Goal: Task Accomplishment & Management: Manage account settings

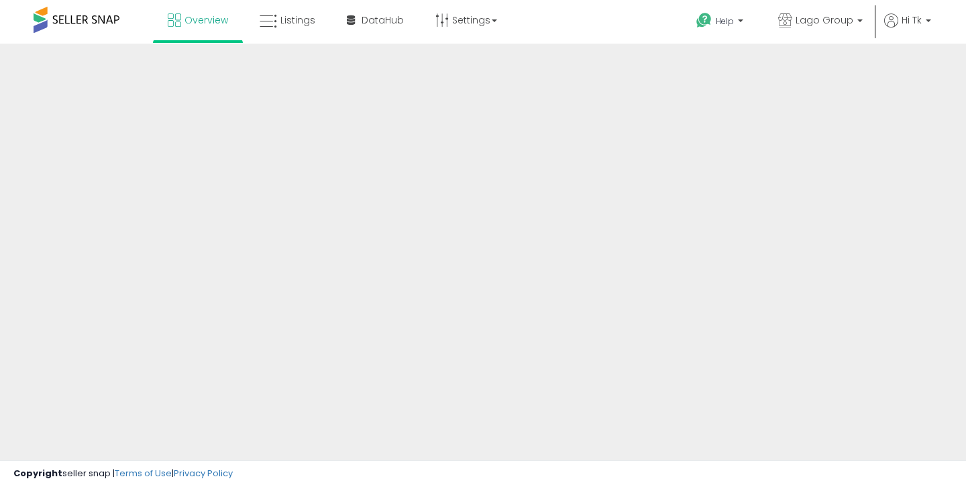
click at [298, 14] on span "Listings" at bounding box center [297, 19] width 35 height 13
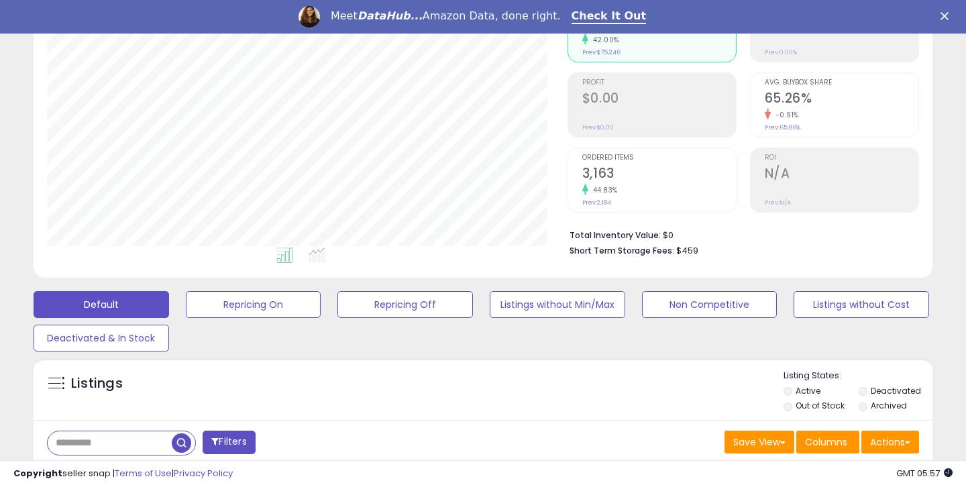
scroll to position [236, 0]
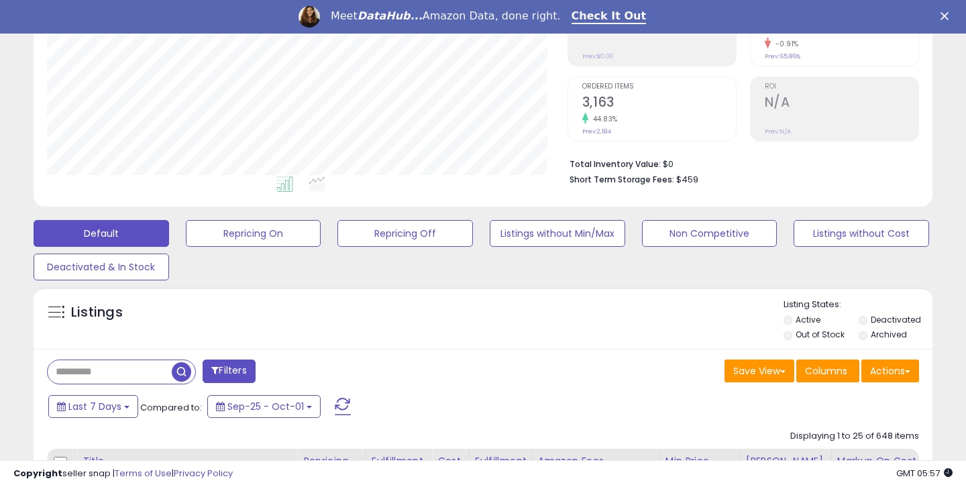
click at [89, 374] on input "text" at bounding box center [110, 371] width 124 height 23
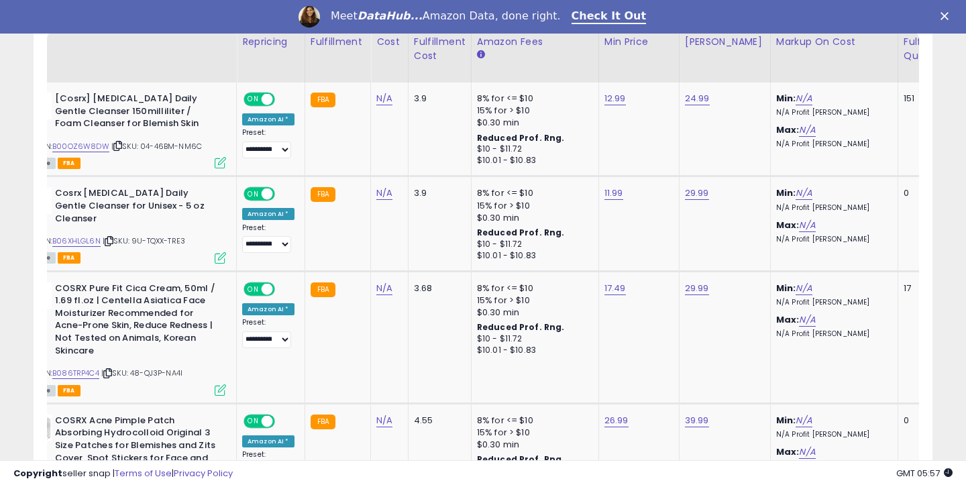
scroll to position [0, 0]
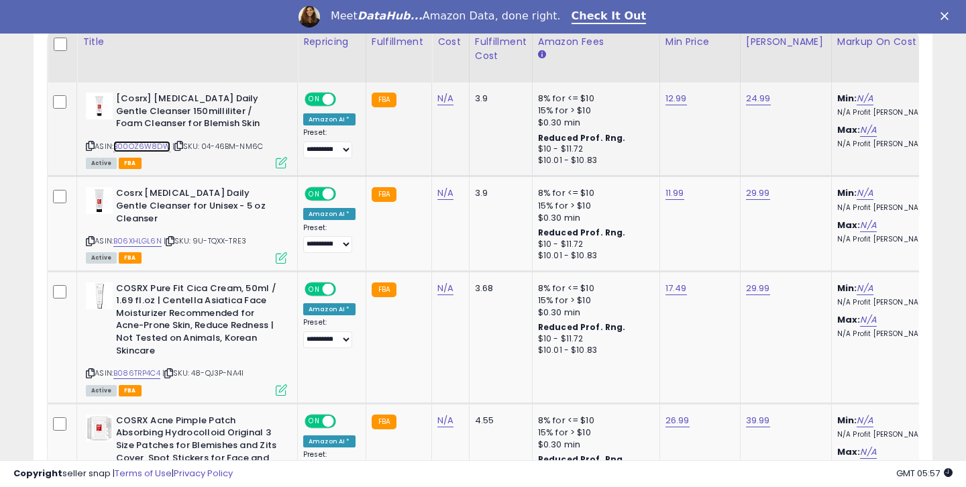
click at [146, 144] on link "B00OZ6W8DW" at bounding box center [141, 146] width 57 height 11
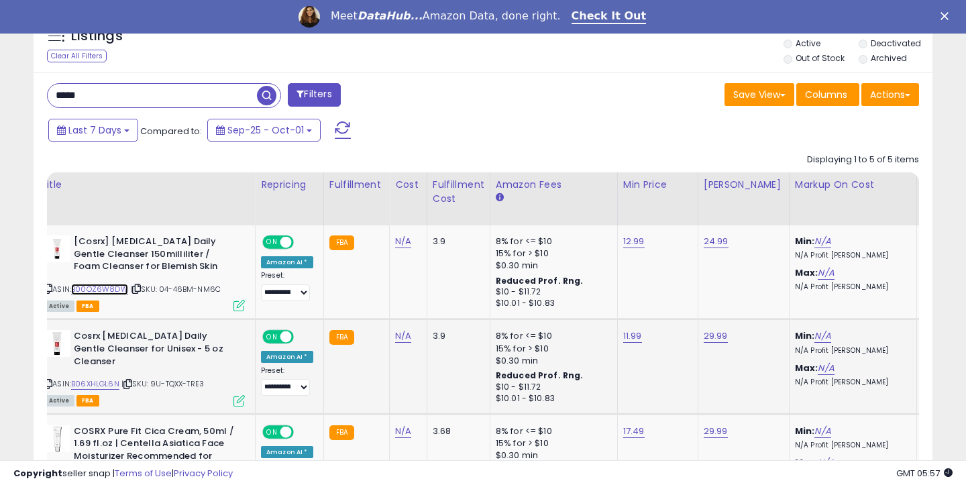
scroll to position [0, 44]
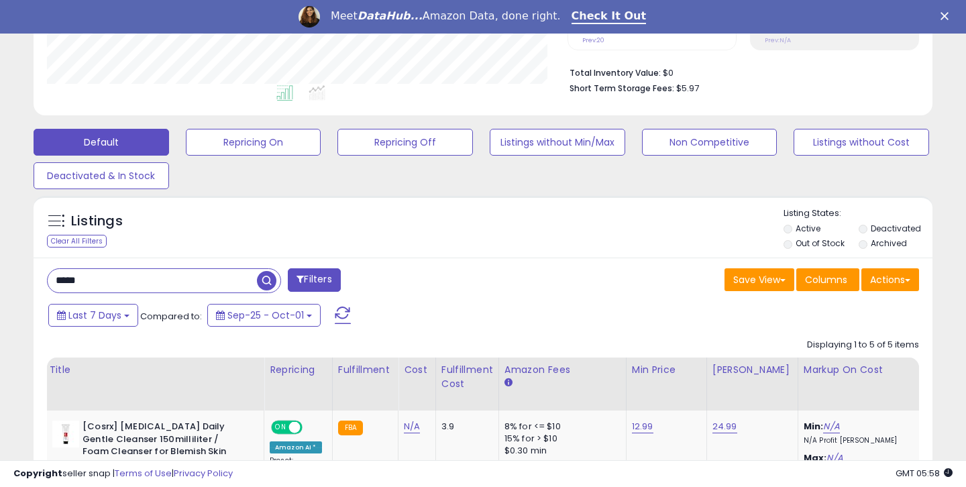
click at [148, 278] on input "*****" at bounding box center [152, 280] width 209 height 23
type input "******"
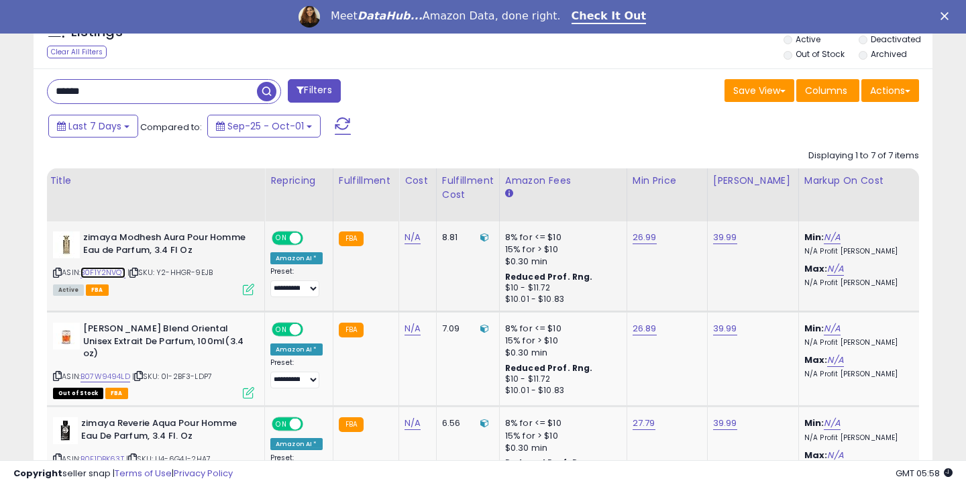
click at [102, 274] on link "B0F1Y2NVQT" at bounding box center [102, 272] width 45 height 11
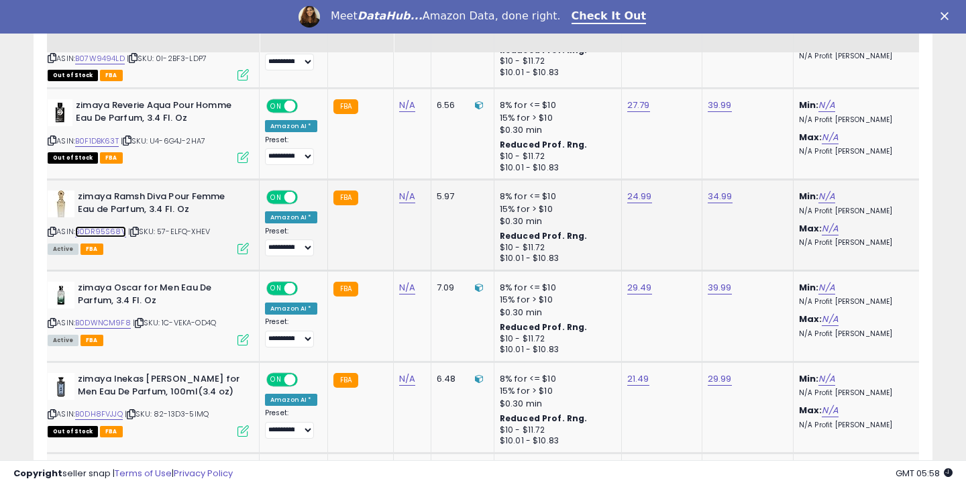
click at [115, 235] on link "B0DR95S68V" at bounding box center [100, 231] width 51 height 11
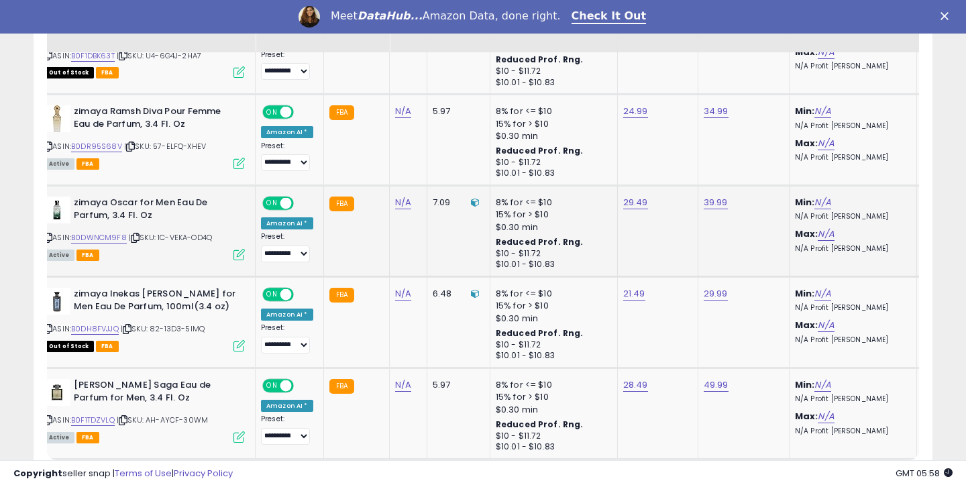
click at [101, 231] on div "ASIN: B0DWNCM9F8 | SKU: 1C-VEKA-OD4Q Active FBA" at bounding box center [144, 228] width 201 height 62
click at [101, 235] on link "B0DWNCM9F8" at bounding box center [99, 237] width 56 height 11
click at [625, 204] on link "29.49" at bounding box center [635, 202] width 25 height 13
click at [565, 173] on input "*****" at bounding box center [596, 170] width 119 height 23
type input "*****"
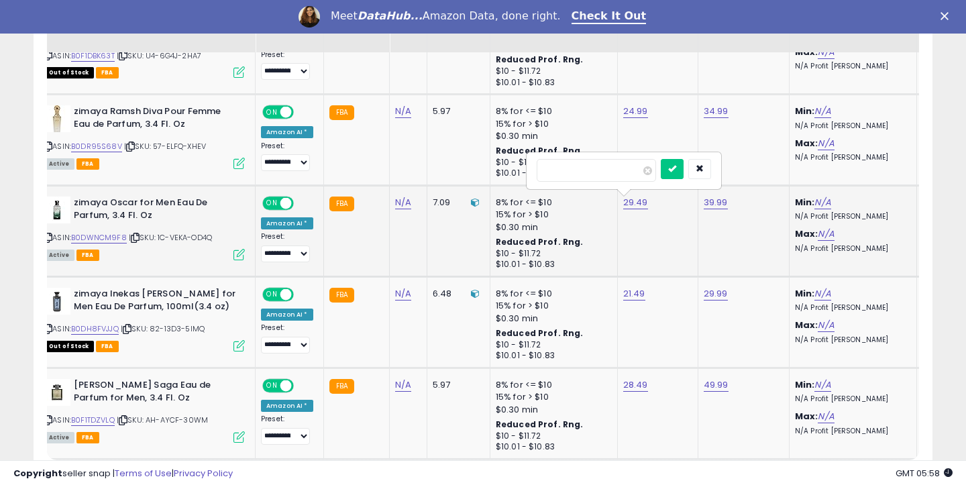
click button "submit" at bounding box center [672, 169] width 23 height 20
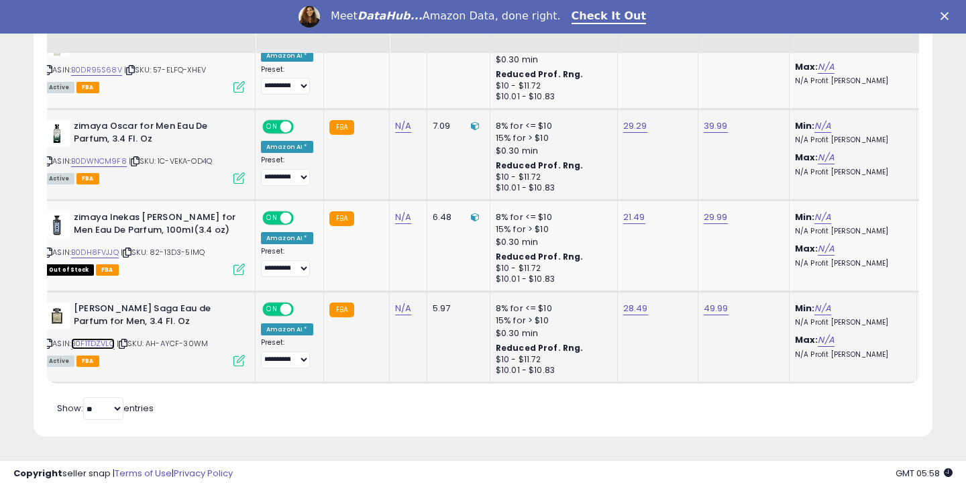
click at [87, 344] on link "B0F1TDZVLQ" at bounding box center [93, 343] width 44 height 11
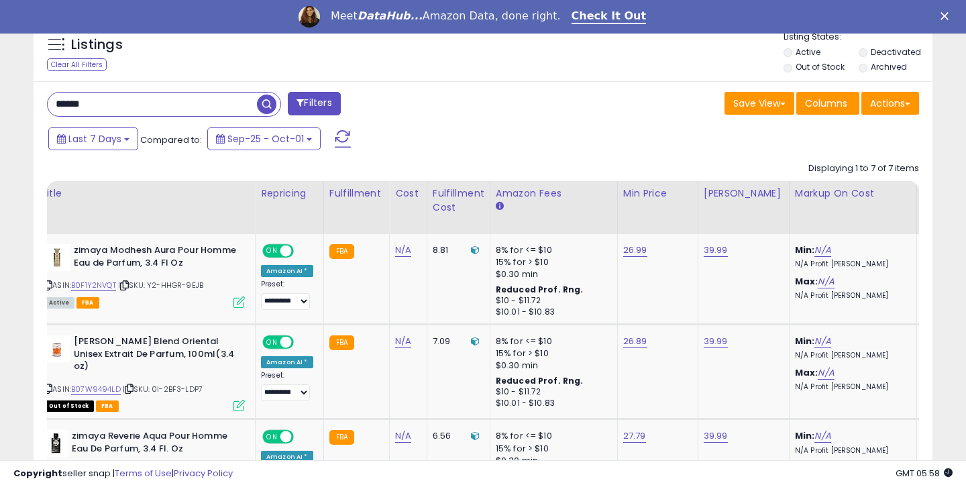
click at [180, 98] on input "******" at bounding box center [152, 104] width 209 height 23
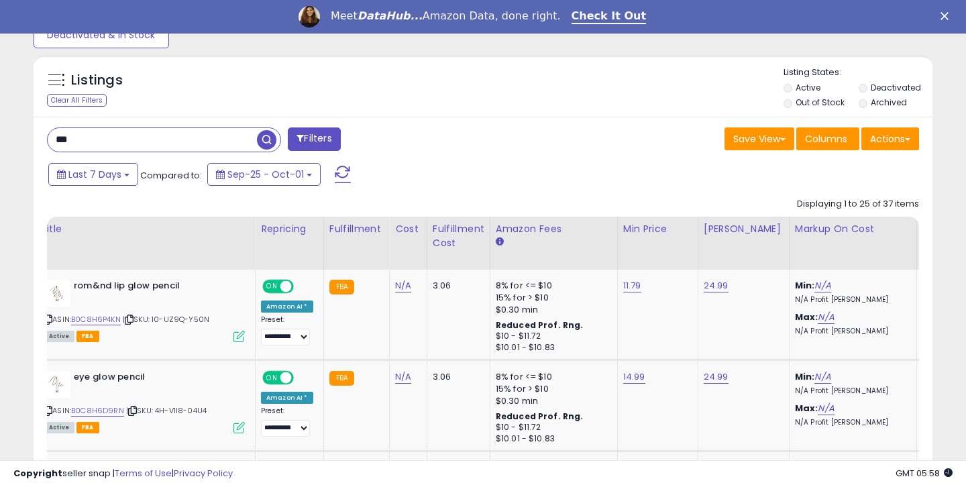
click at [180, 146] on input "***" at bounding box center [152, 139] width 209 height 23
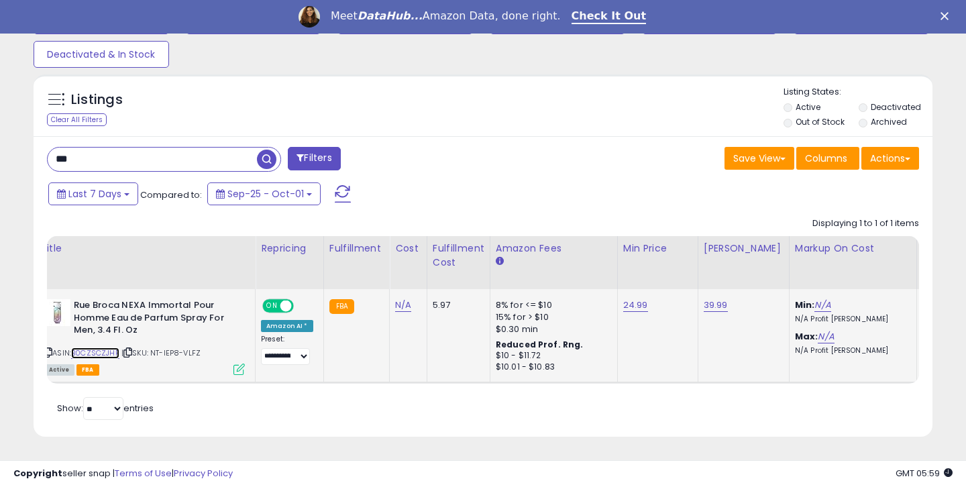
click at [99, 353] on link "B0CZSCZJHP" at bounding box center [95, 352] width 48 height 11
click at [160, 158] on input "***" at bounding box center [152, 159] width 209 height 23
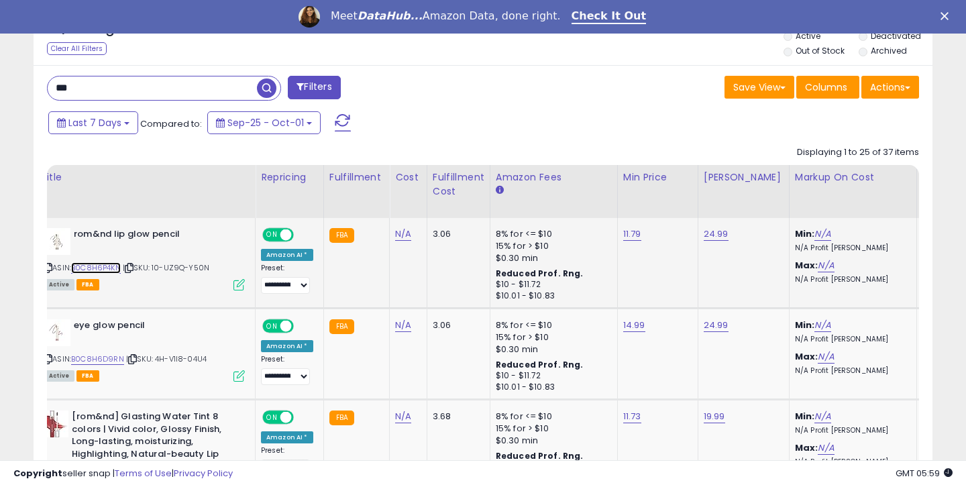
click at [113, 270] on link "B0C8H6P4KN" at bounding box center [96, 267] width 50 height 11
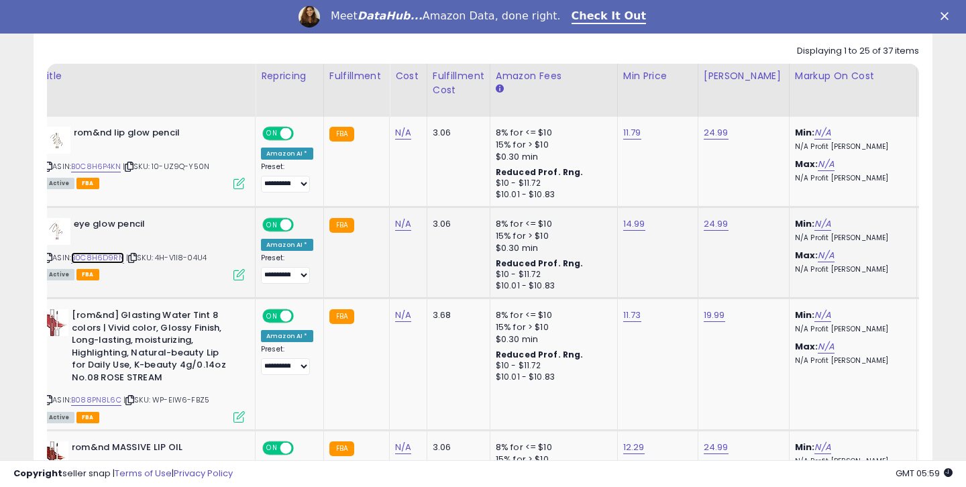
click at [104, 258] on link "B0C8H6D9RN" at bounding box center [97, 257] width 53 height 11
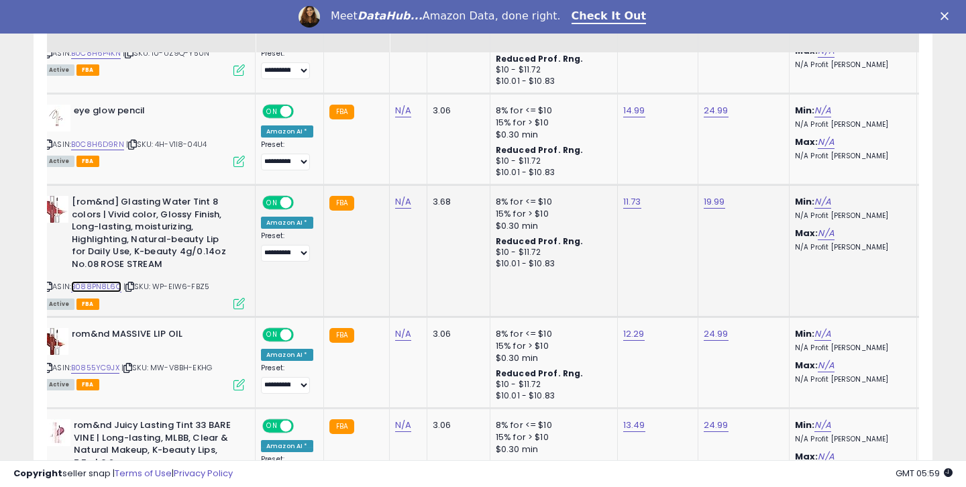
click at [95, 283] on link "B088PN8L6C" at bounding box center [96, 286] width 50 height 11
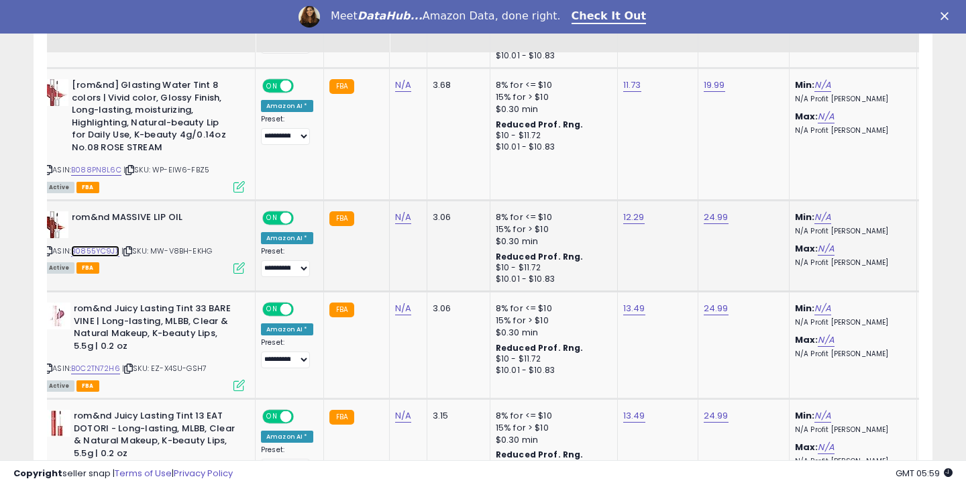
click at [115, 249] on link "B0855YC9JX" at bounding box center [95, 250] width 48 height 11
click at [81, 249] on link "B0855YC9JX" at bounding box center [95, 250] width 48 height 11
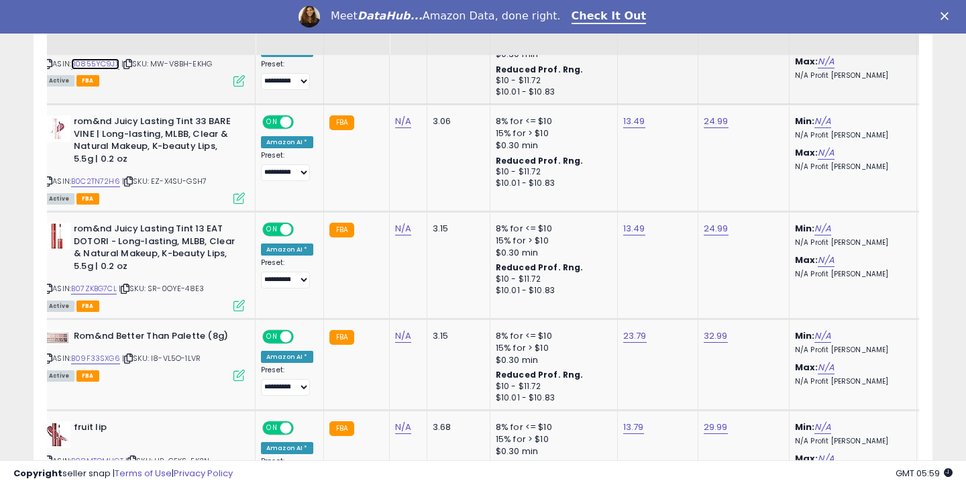
scroll to position [1052, 0]
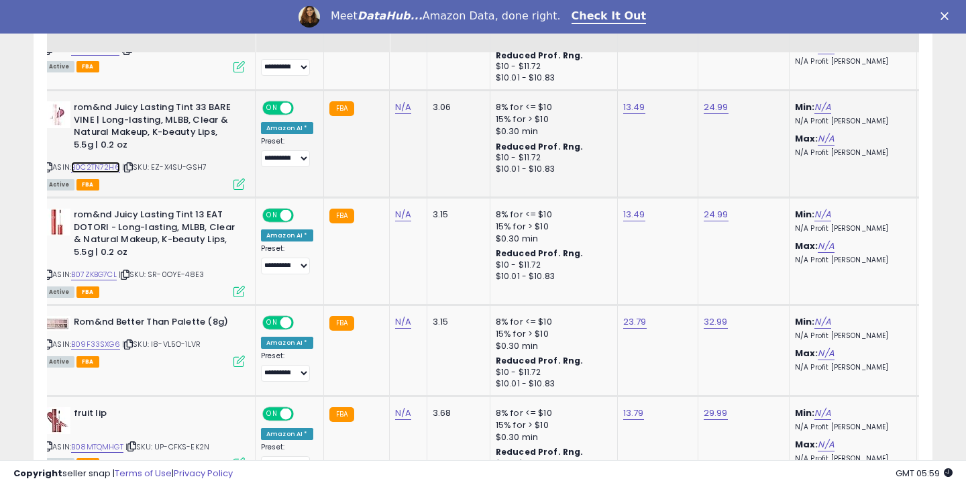
click at [109, 170] on link "B0C2TN72H6" at bounding box center [95, 167] width 49 height 11
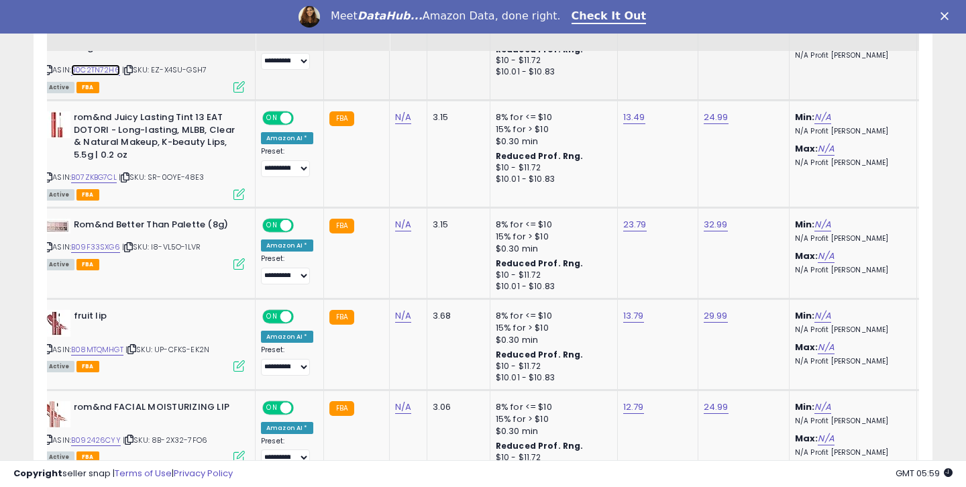
scroll to position [1150, 0]
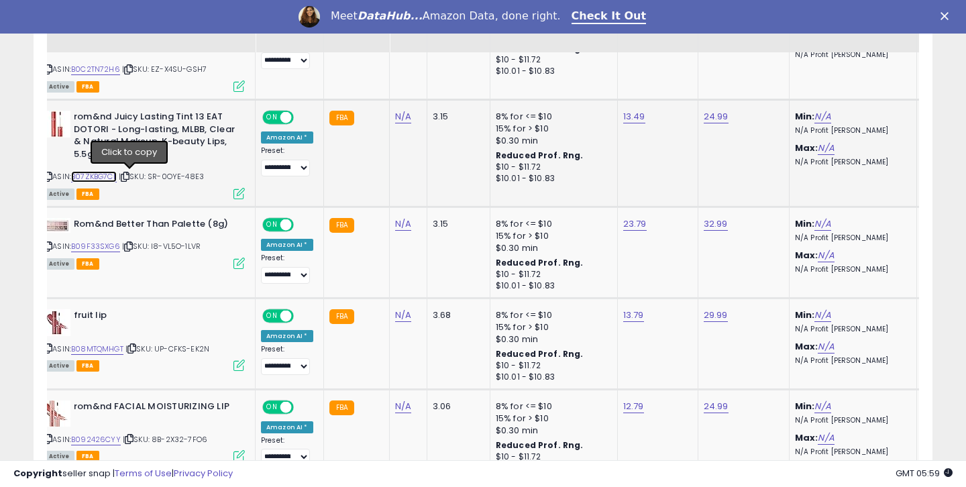
click at [111, 178] on link "B07ZKBG7CL" at bounding box center [94, 176] width 46 height 11
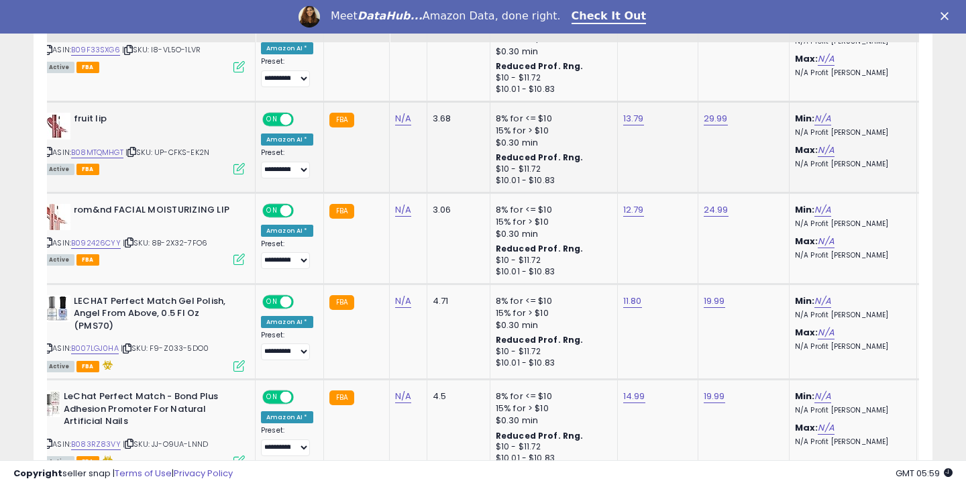
scroll to position [1348, 0]
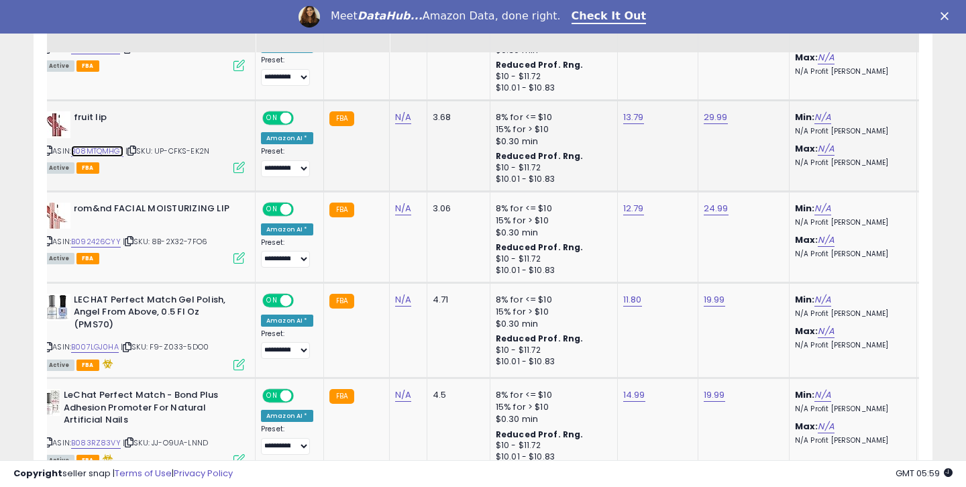
click at [117, 150] on link "B08MTQMHGT" at bounding box center [97, 151] width 52 height 11
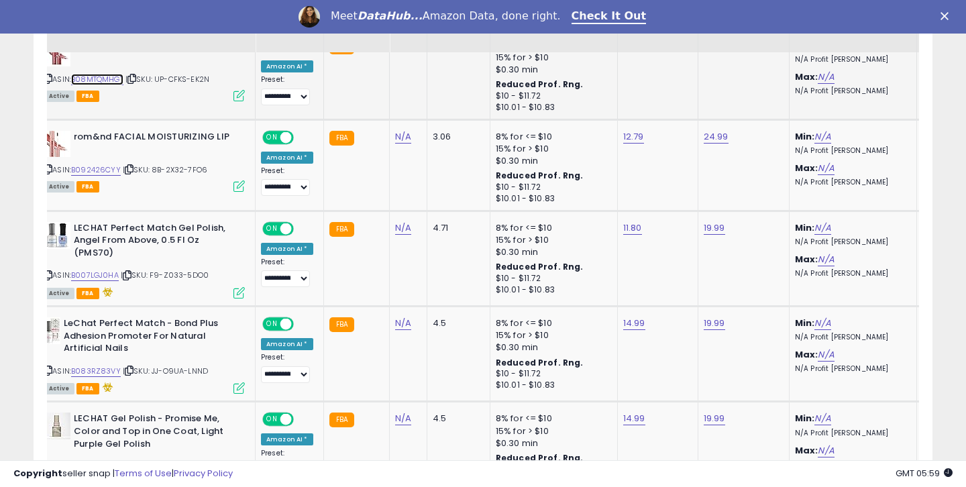
scroll to position [1429, 0]
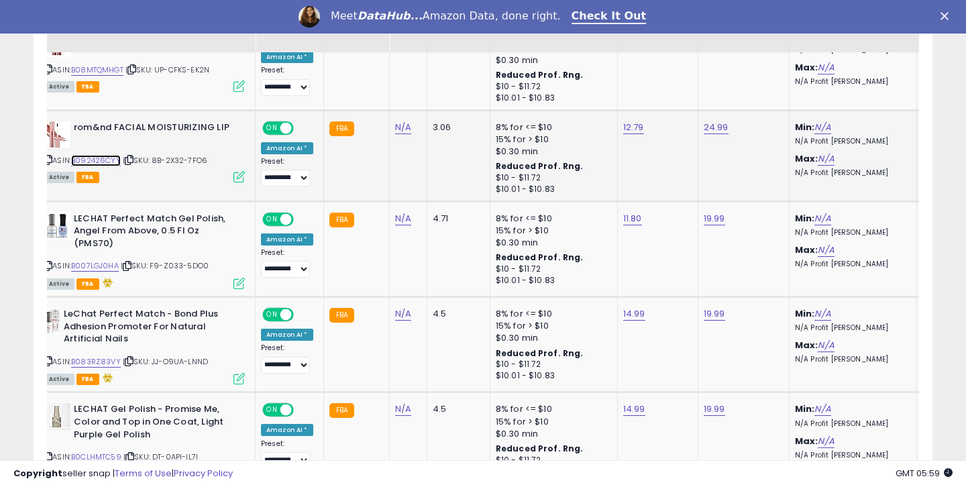
click at [103, 159] on link "B092426CYY" at bounding box center [96, 160] width 50 height 11
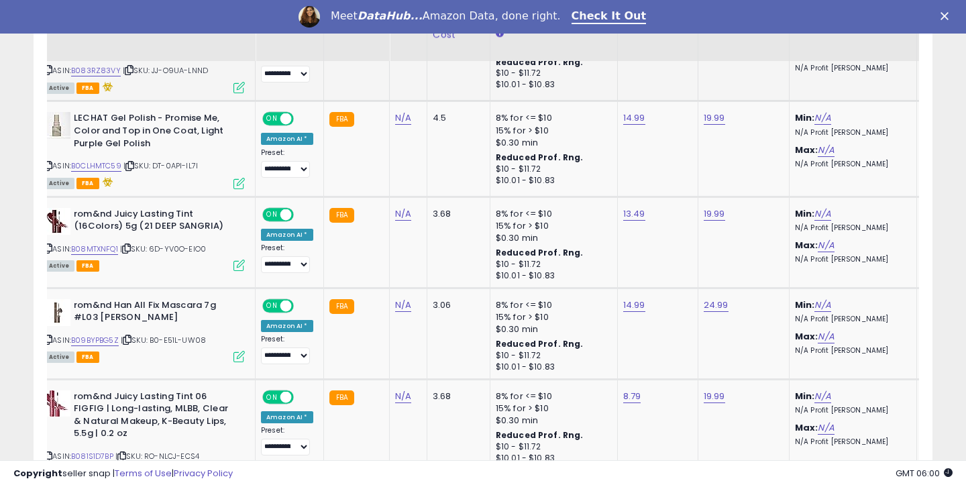
scroll to position [1743, 0]
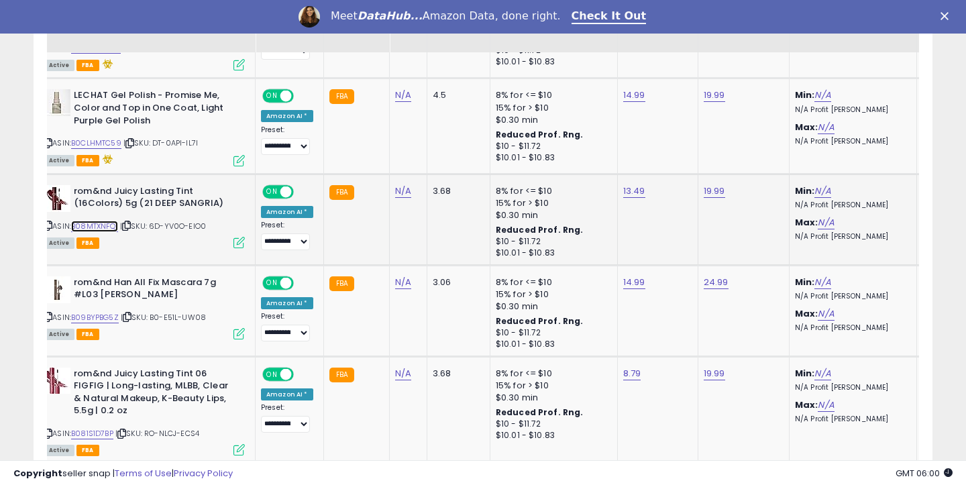
click at [105, 224] on link "B08MTXNFQ1" at bounding box center [94, 226] width 47 height 11
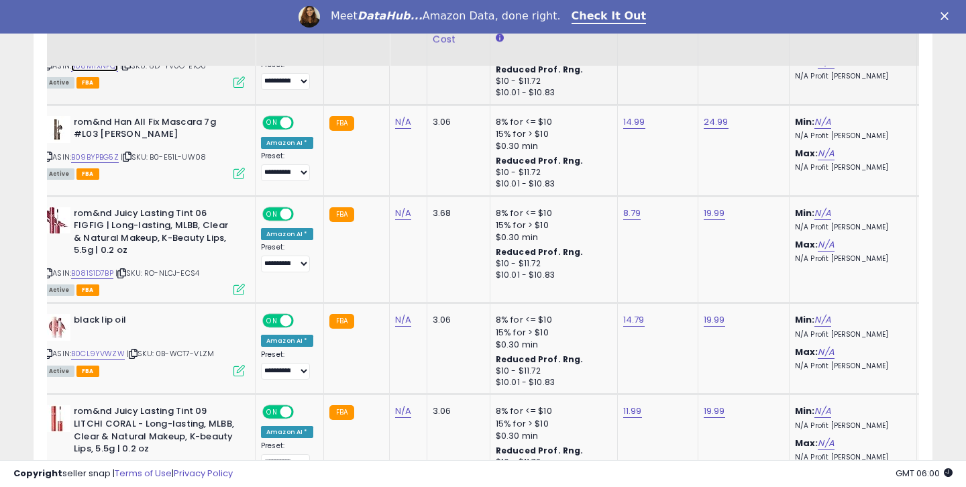
scroll to position [1921, 0]
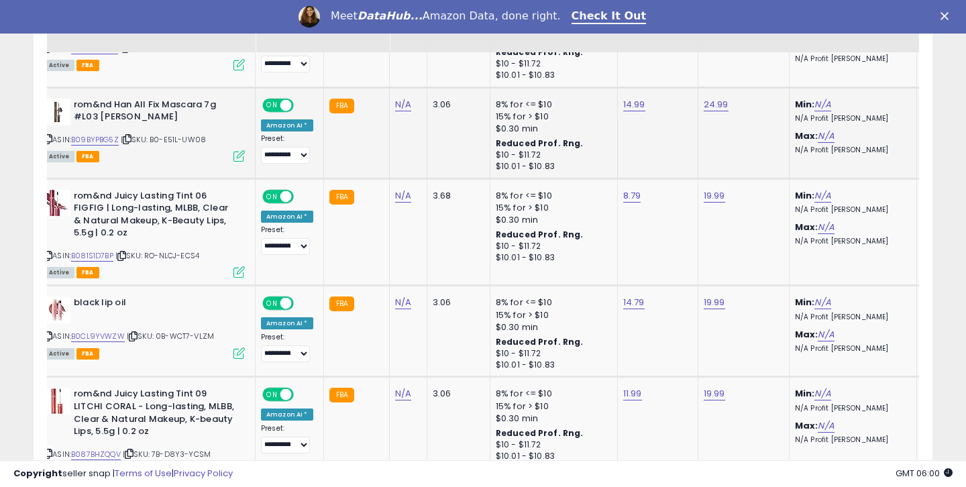
click at [109, 135] on div "ASIN: B09BYPBG5Z | SKU: B0-E51L-UW08 Active FBA" at bounding box center [144, 130] width 201 height 62
click at [80, 147] on div "ASIN: B09BYPBG5Z | SKU: B0-E51L-UW08 Active FBA" at bounding box center [144, 130] width 201 height 62
click at [80, 143] on link "B09BYPBG5Z" at bounding box center [95, 139] width 48 height 11
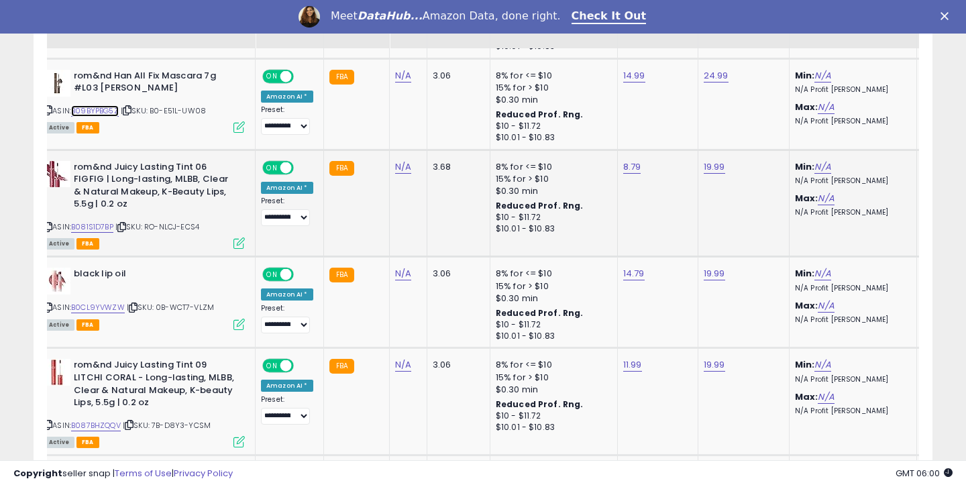
scroll to position [1957, 0]
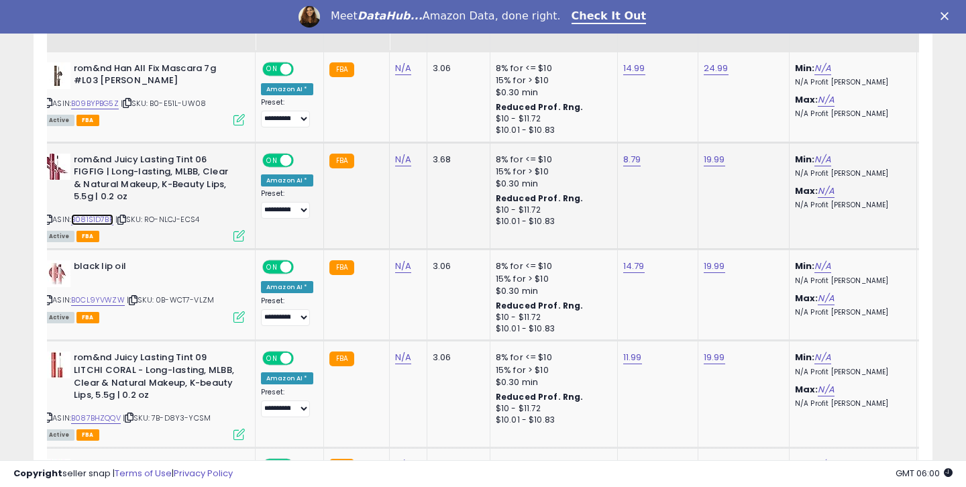
click at [113, 216] on link "B081S1D7BP" at bounding box center [92, 219] width 42 height 11
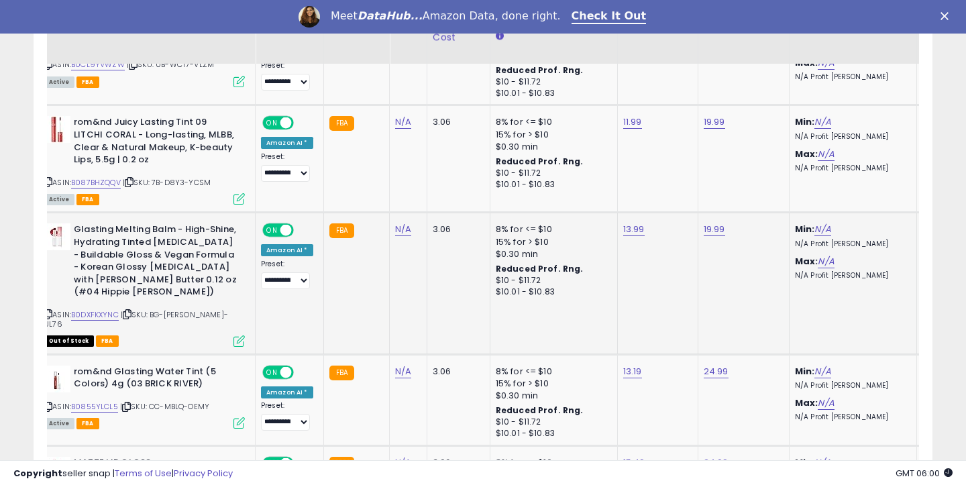
scroll to position [2204, 0]
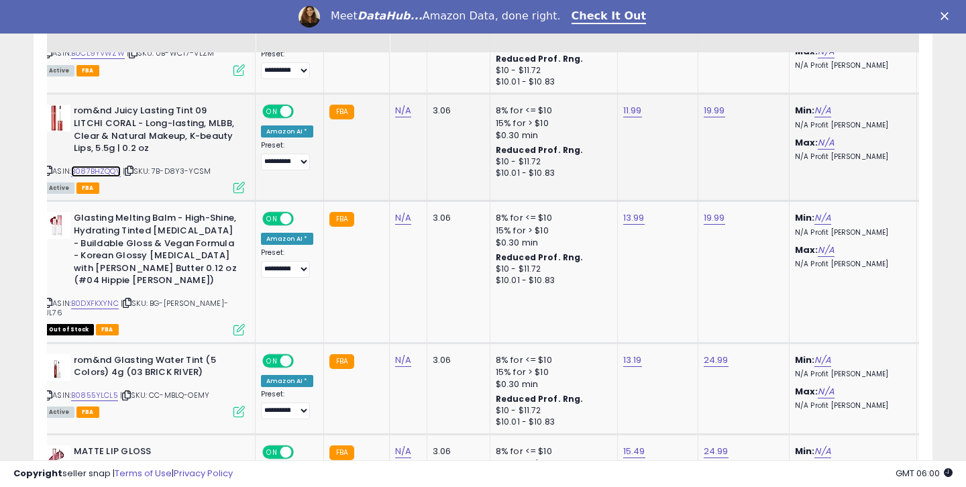
click at [116, 172] on link "B087BHZQQV" at bounding box center [96, 171] width 50 height 11
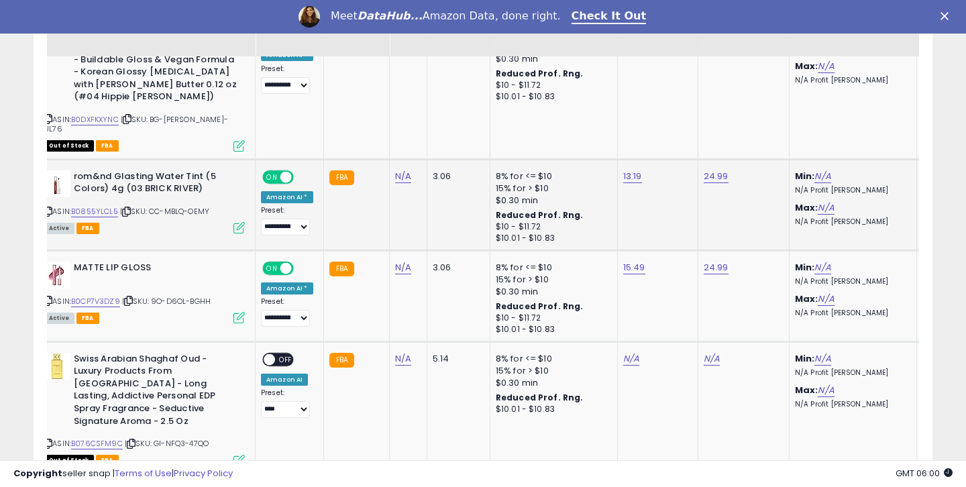
scroll to position [2392, 0]
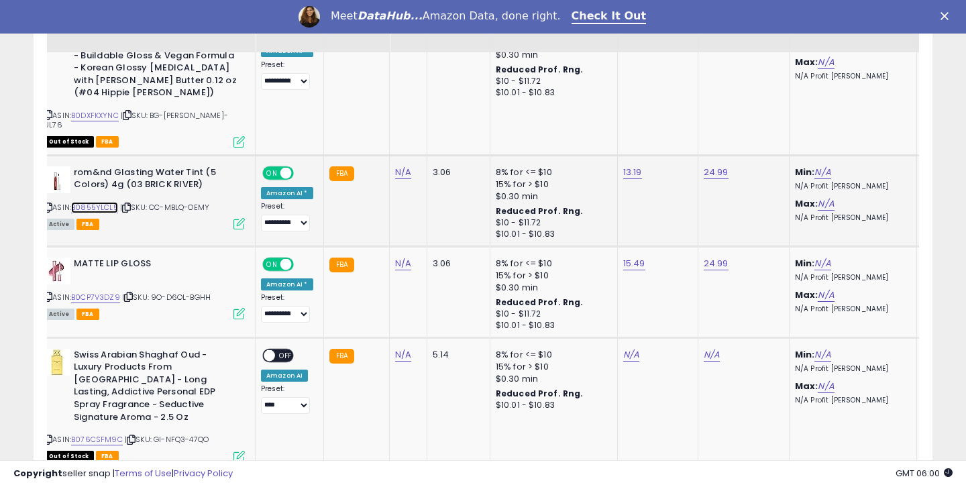
click at [111, 202] on link "B0855YLCL5" at bounding box center [94, 207] width 47 height 11
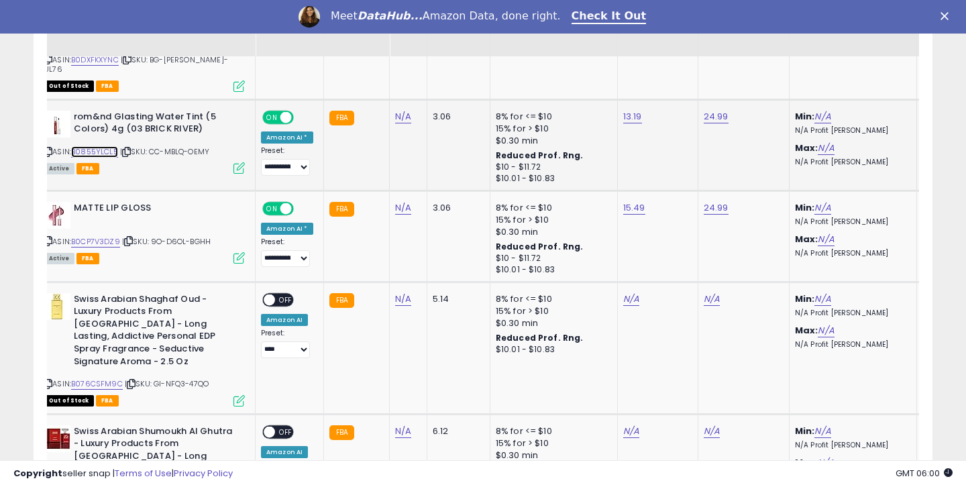
scroll to position [2451, 0]
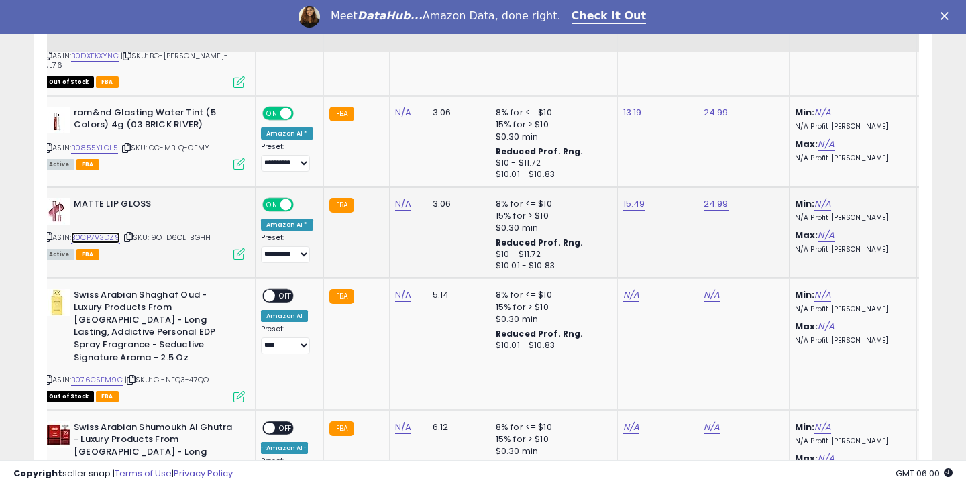
click at [82, 232] on link "B0CP7V3DZ9" at bounding box center [95, 237] width 49 height 11
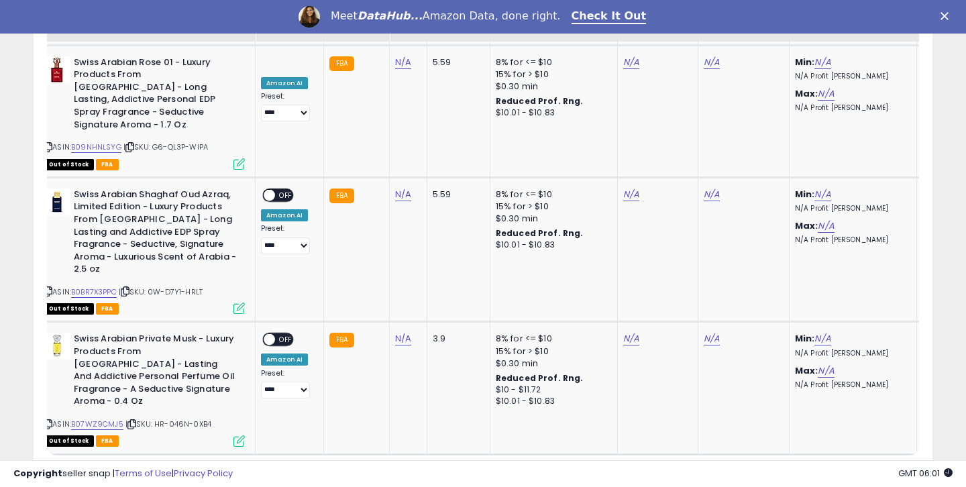
scroll to position [2950, 0]
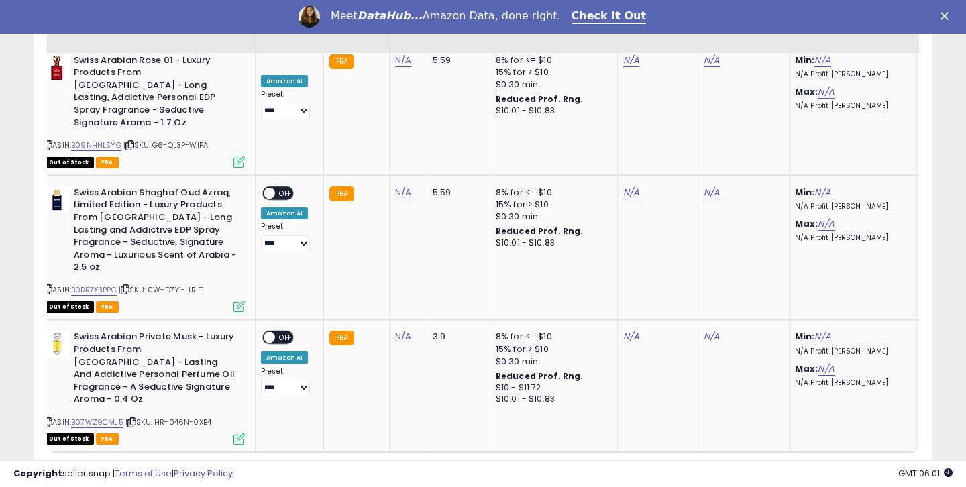
click at [858, 467] on link "2" at bounding box center [861, 478] width 23 height 23
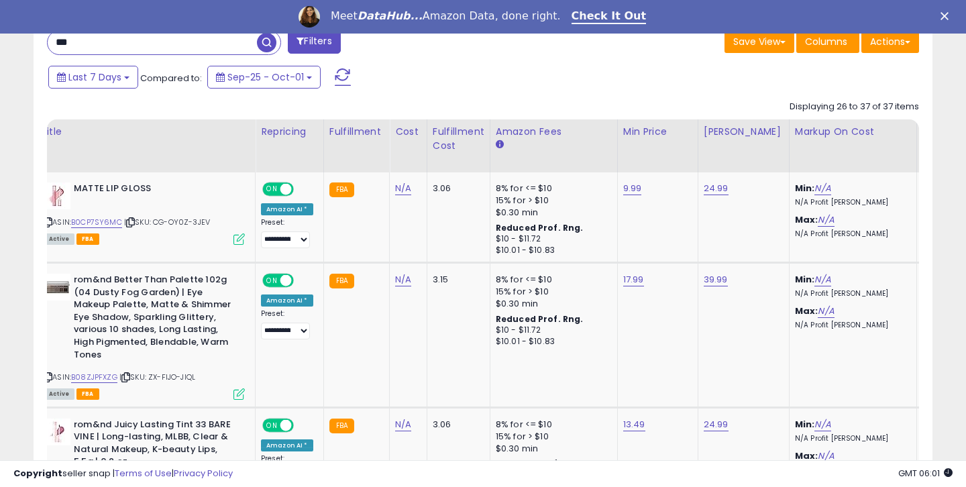
scroll to position [608, 0]
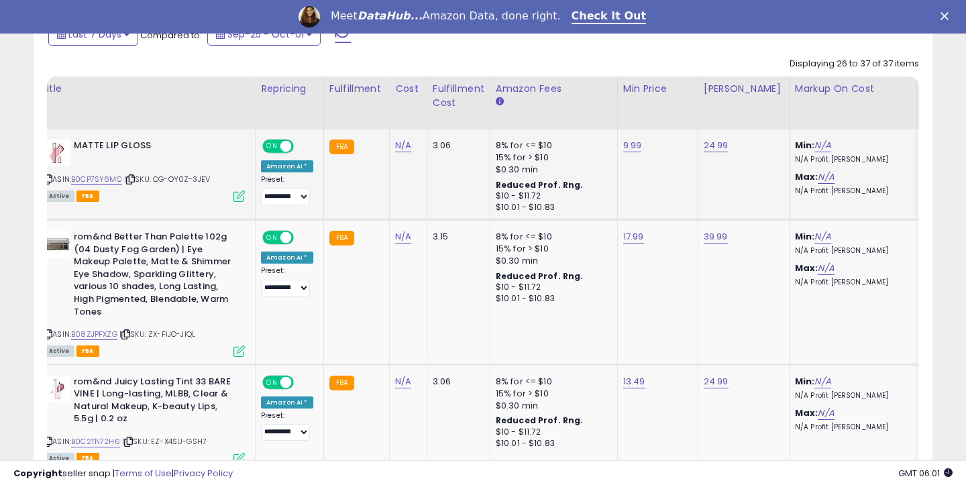
click at [109, 172] on div "ASIN: B0CP7SY6MC | SKU: CG-OY0Z-3JEV Active FBA" at bounding box center [144, 170] width 201 height 61
click at [107, 176] on link "B0CP7SY6MC" at bounding box center [96, 179] width 51 height 11
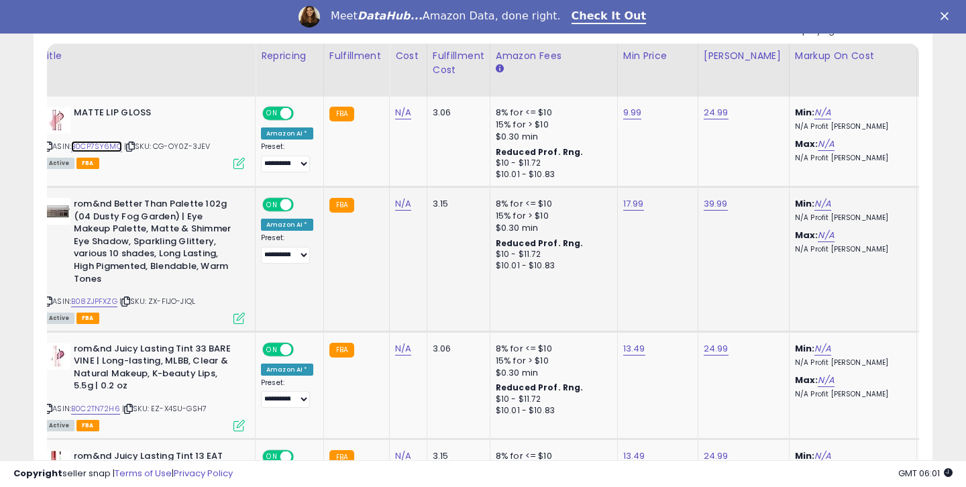
scroll to position [659, 0]
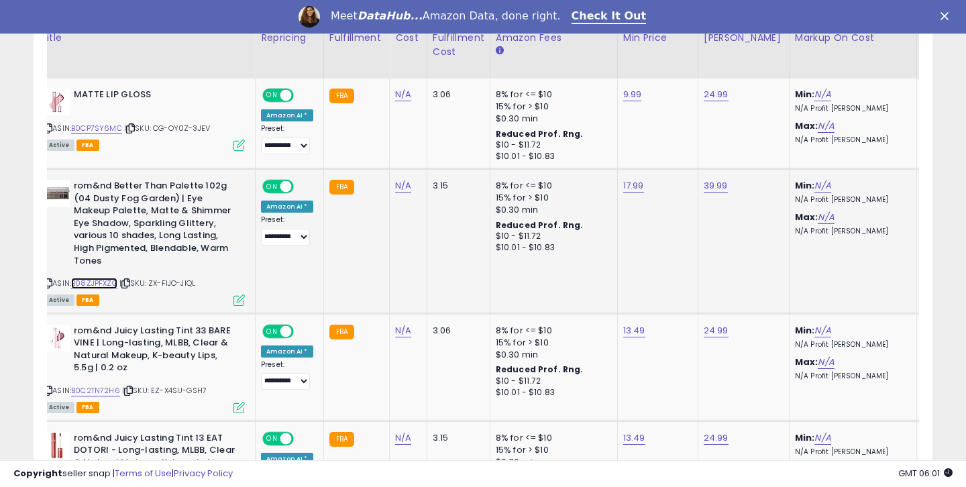
click at [109, 280] on link "B08ZJPFXZG" at bounding box center [94, 283] width 46 height 11
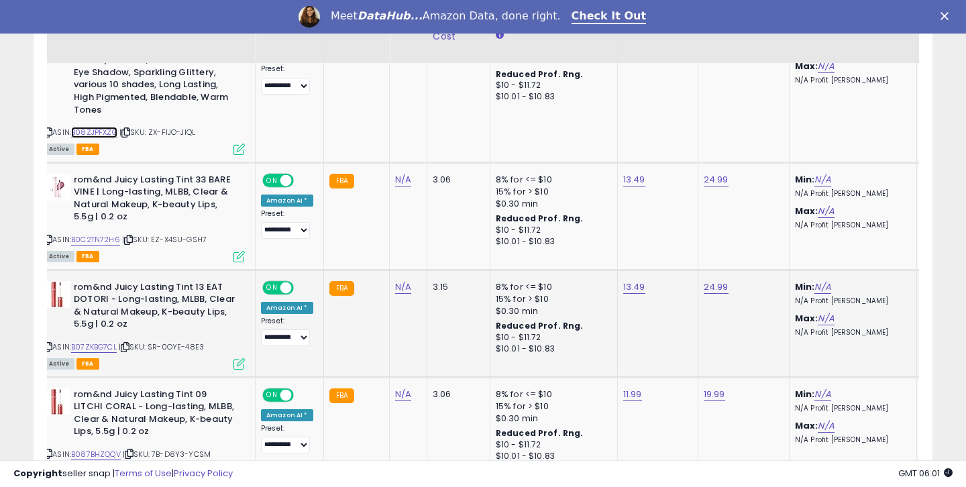
scroll to position [820, 0]
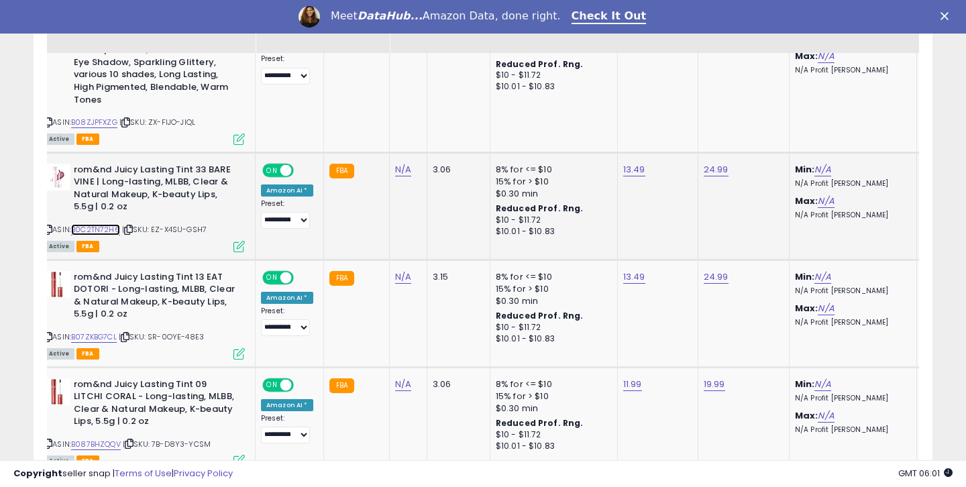
click at [92, 229] on link "B0C2TN72H6" at bounding box center [95, 229] width 49 height 11
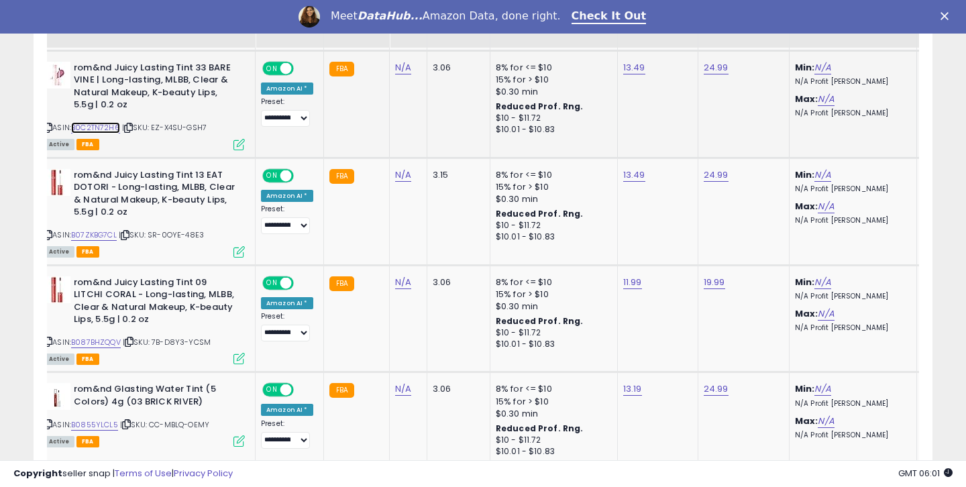
scroll to position [936, 0]
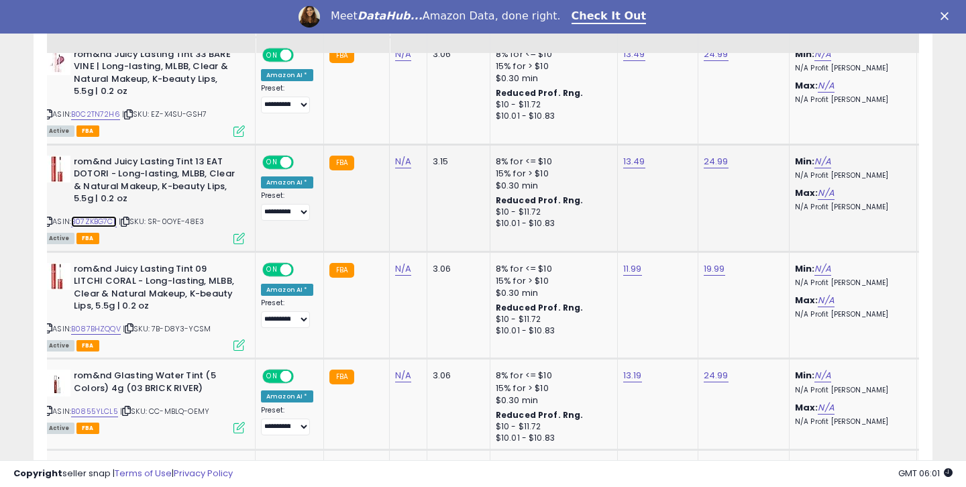
click at [115, 219] on link "B07ZKBG7CL" at bounding box center [94, 221] width 46 height 11
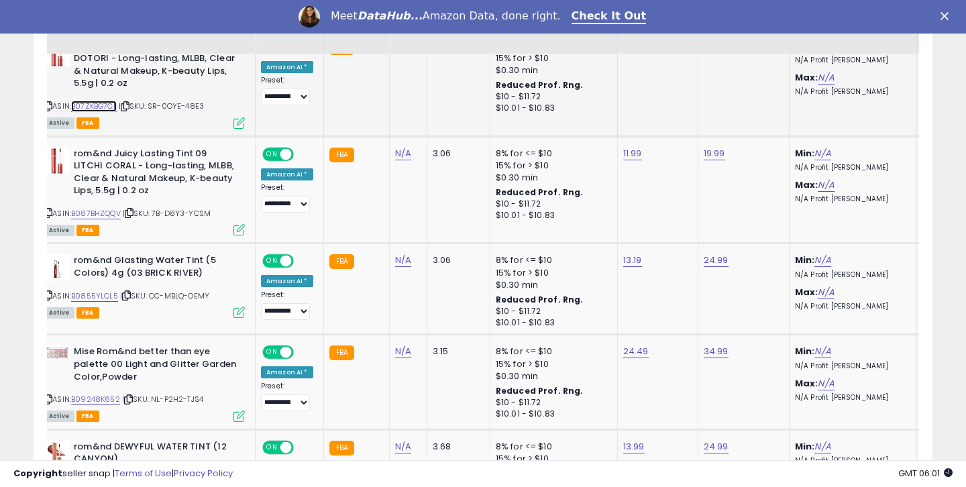
scroll to position [1052, 0]
click at [99, 213] on link "B087BHZQQV" at bounding box center [96, 212] width 50 height 11
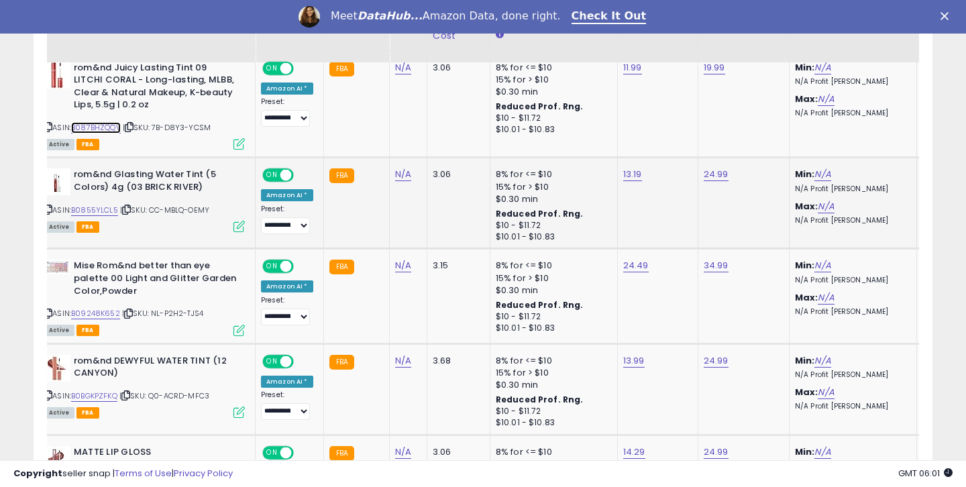
scroll to position [1146, 0]
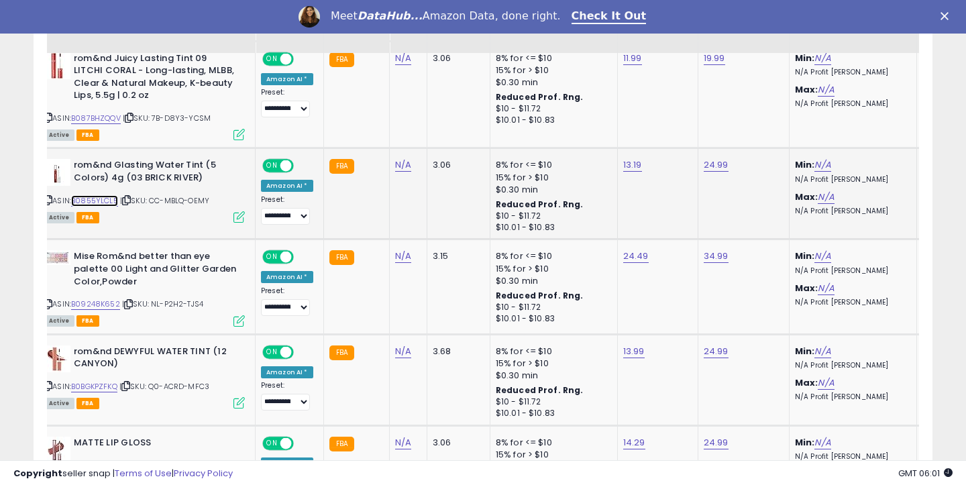
click at [112, 199] on link "B0855YLCL5" at bounding box center [94, 200] width 47 height 11
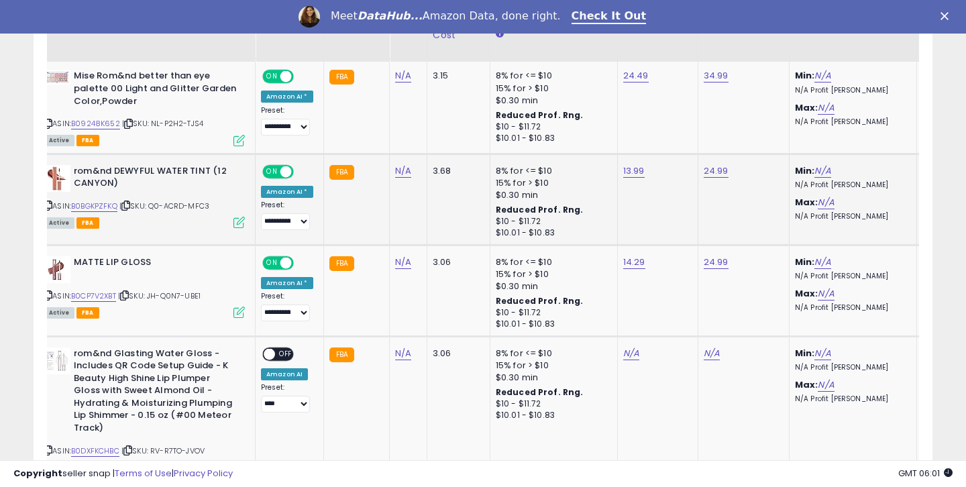
scroll to position [1385, 0]
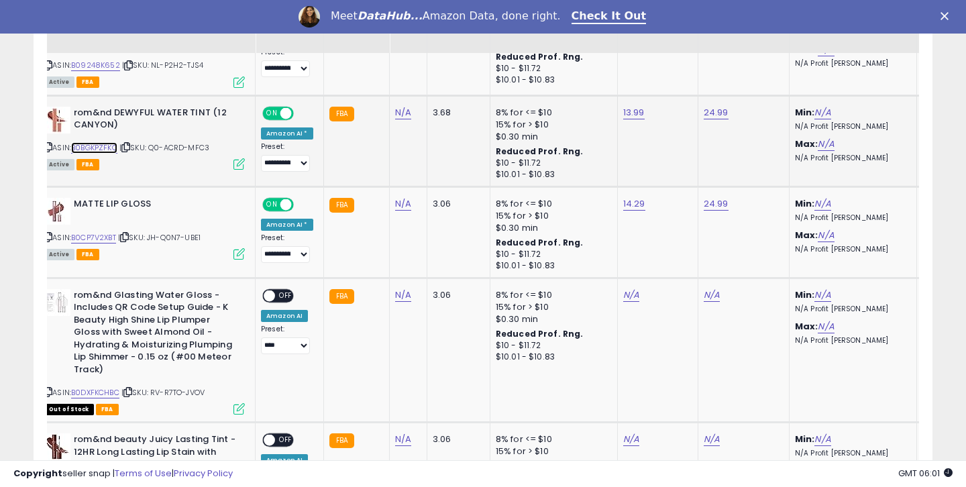
click at [112, 150] on link "B0BGKPZFKQ" at bounding box center [94, 147] width 46 height 11
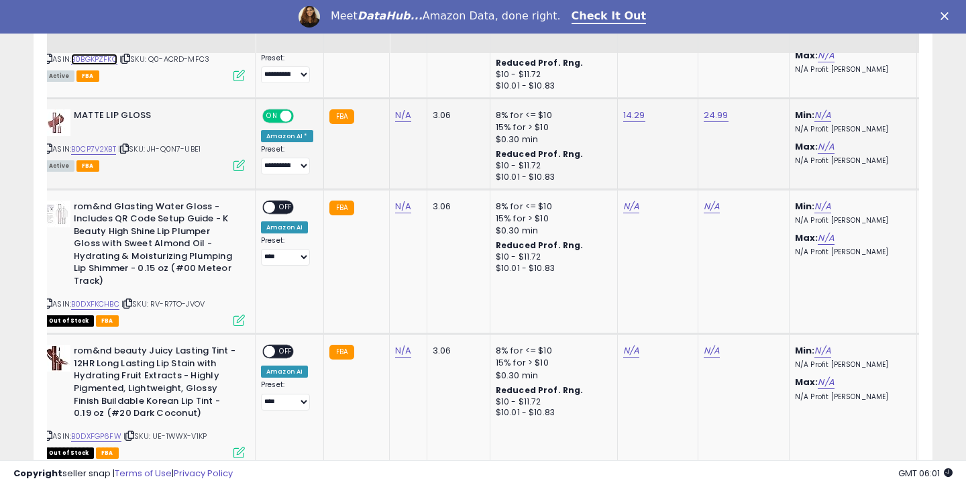
scroll to position [1476, 0]
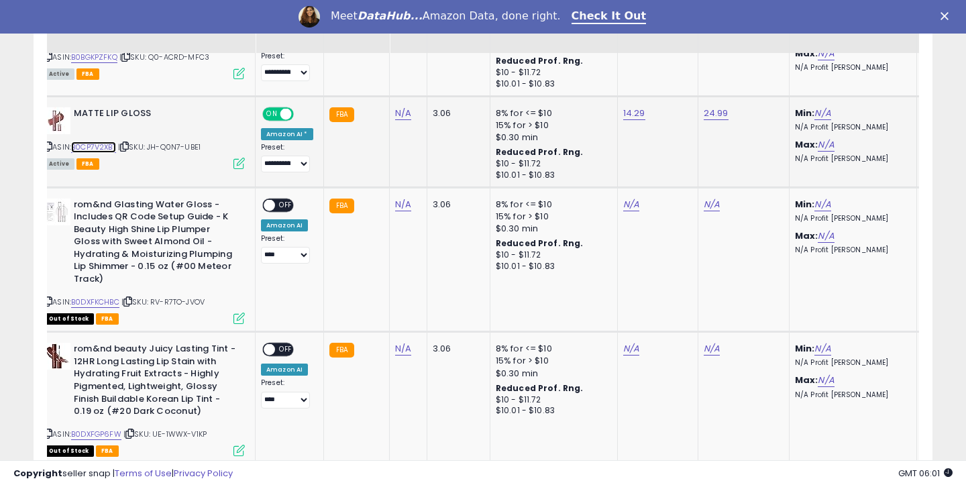
click at [111, 144] on link "B0CP7V2XBT" at bounding box center [93, 147] width 45 height 11
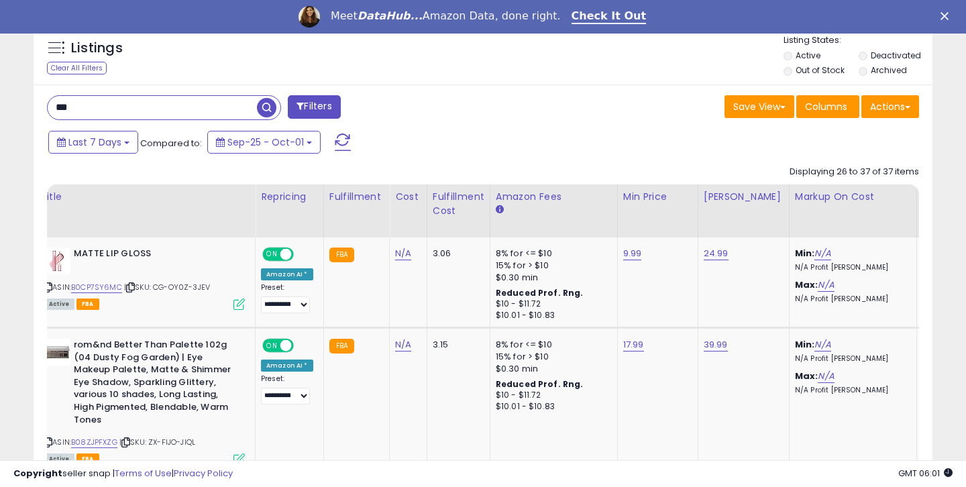
scroll to position [465, 0]
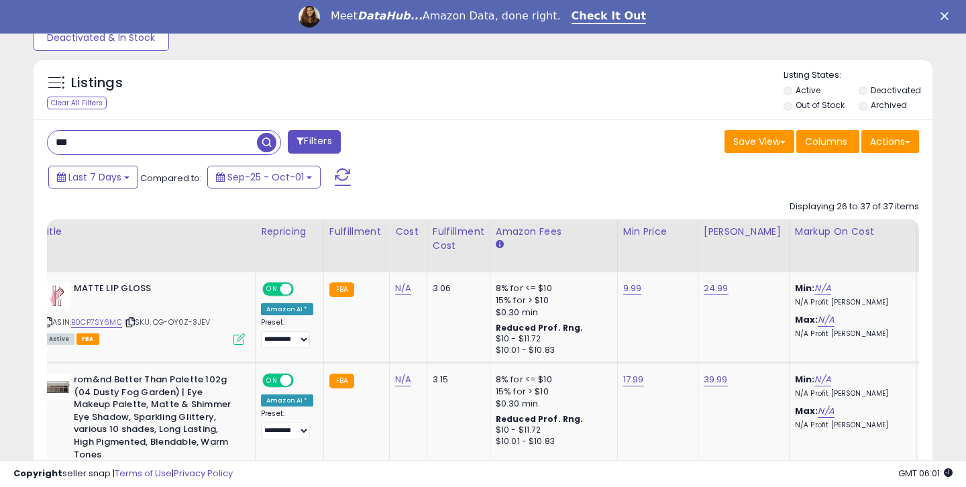
click at [210, 138] on input "***" at bounding box center [152, 142] width 209 height 23
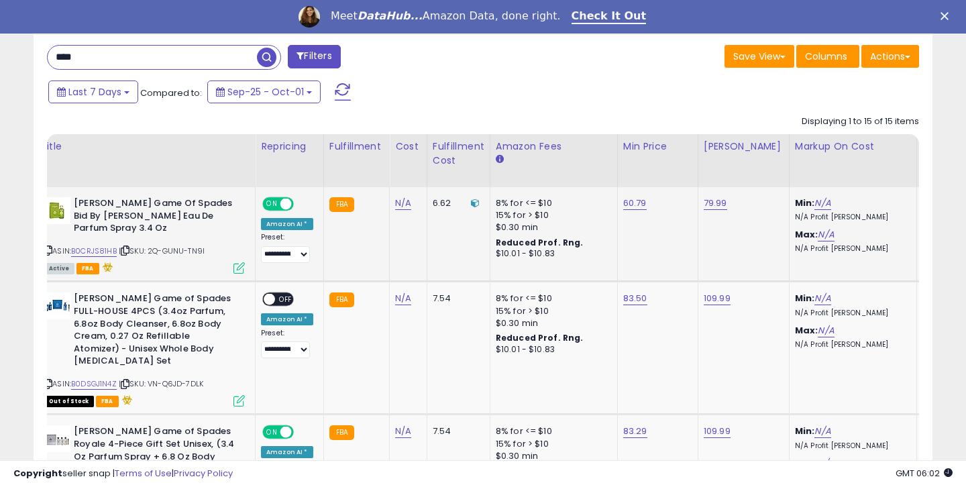
scroll to position [275, 520]
click at [91, 253] on link "B0CRJS81HB" at bounding box center [94, 250] width 46 height 11
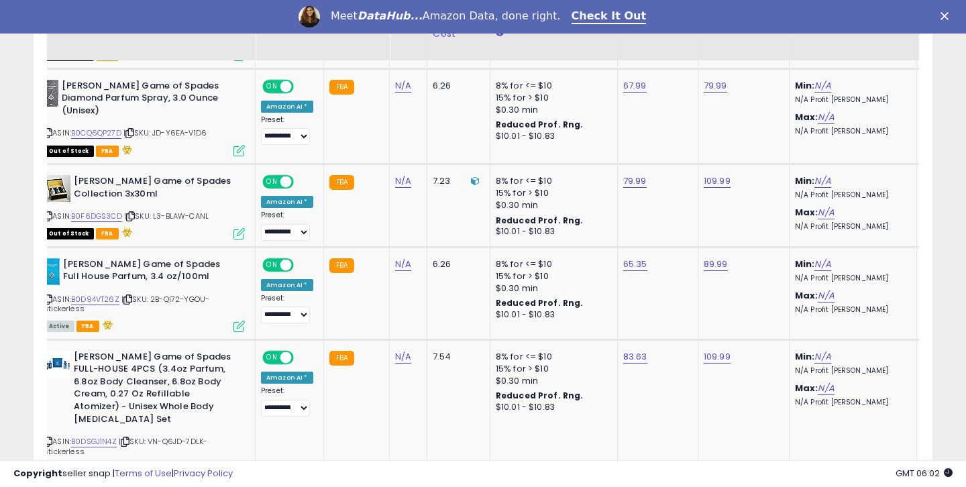
scroll to position [1226, 0]
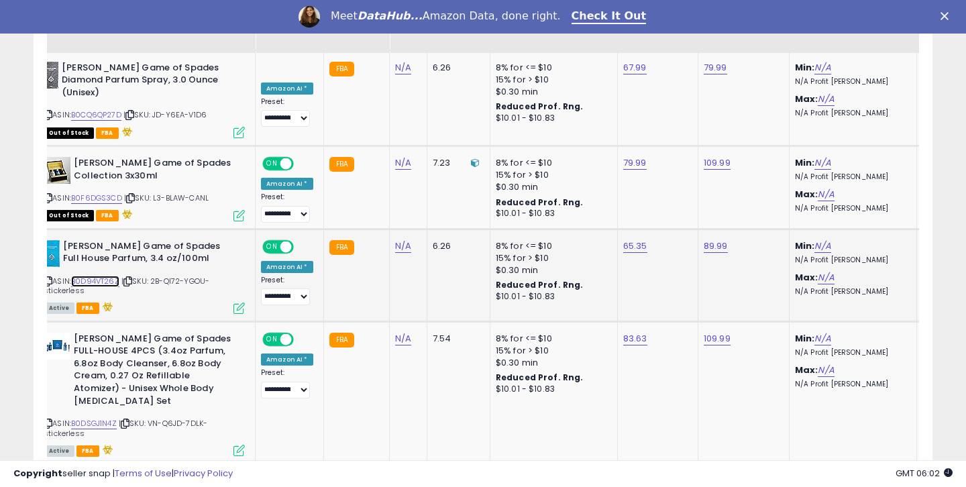
click at [111, 276] on link "B0D94VT26Z" at bounding box center [95, 281] width 48 height 11
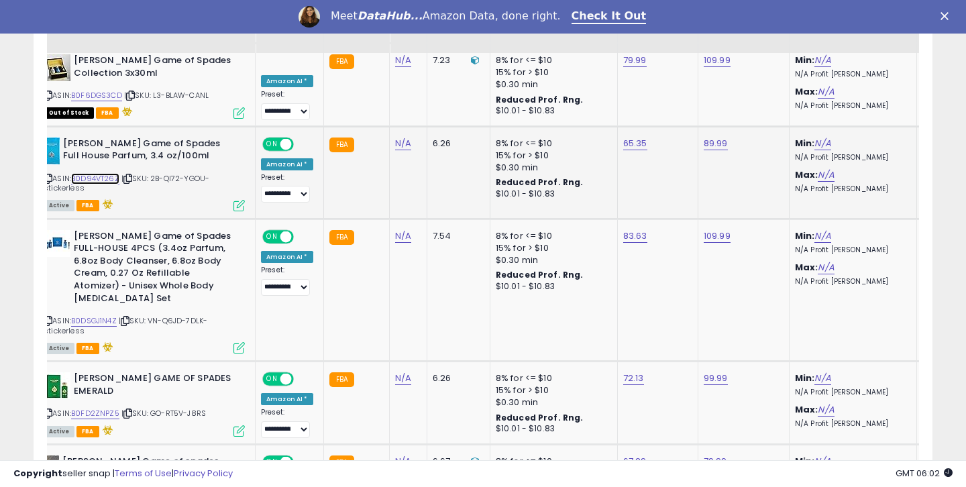
scroll to position [1331, 0]
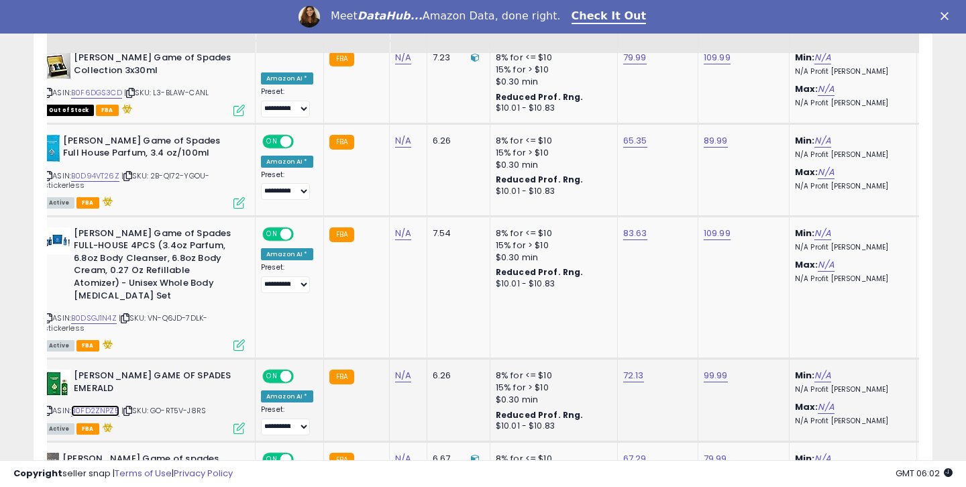
click at [113, 405] on link "B0FD2ZNPZ5" at bounding box center [95, 410] width 48 height 11
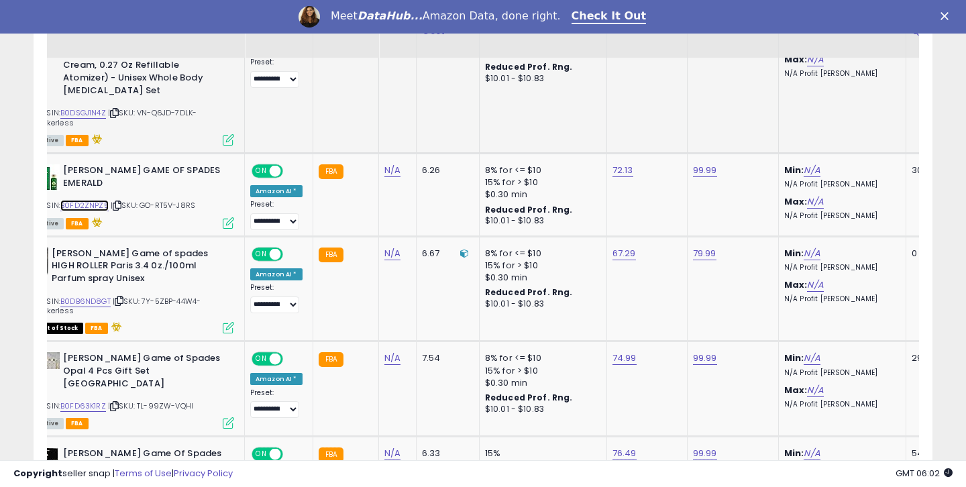
scroll to position [1541, 0]
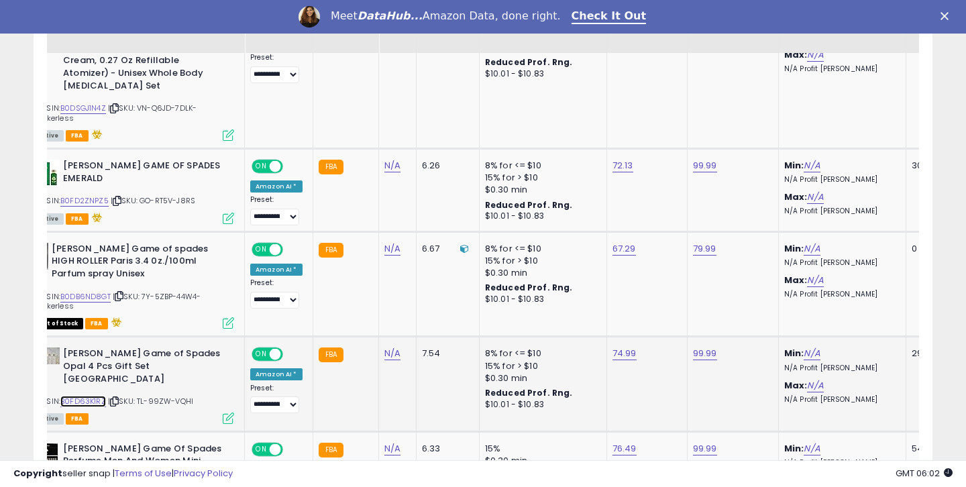
click at [99, 396] on link "B0FD63K1RZ" at bounding box center [83, 401] width 46 height 11
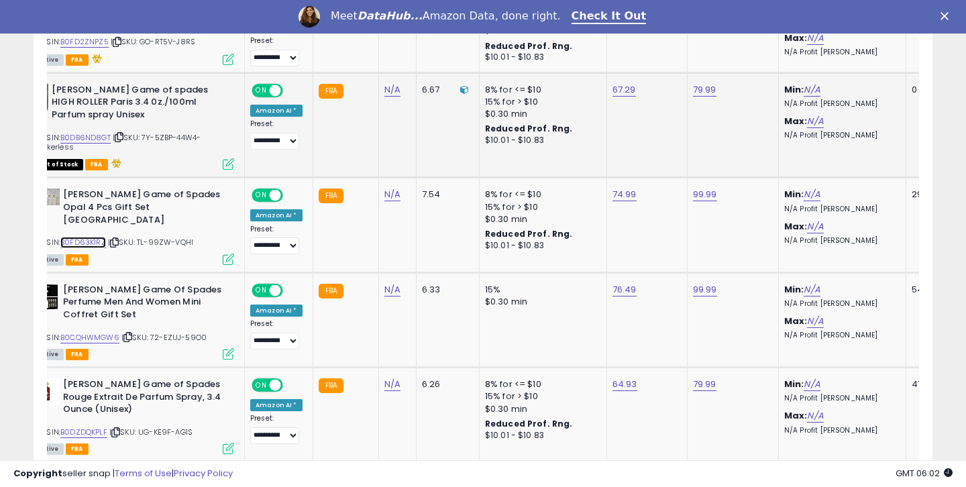
scroll to position [1723, 0]
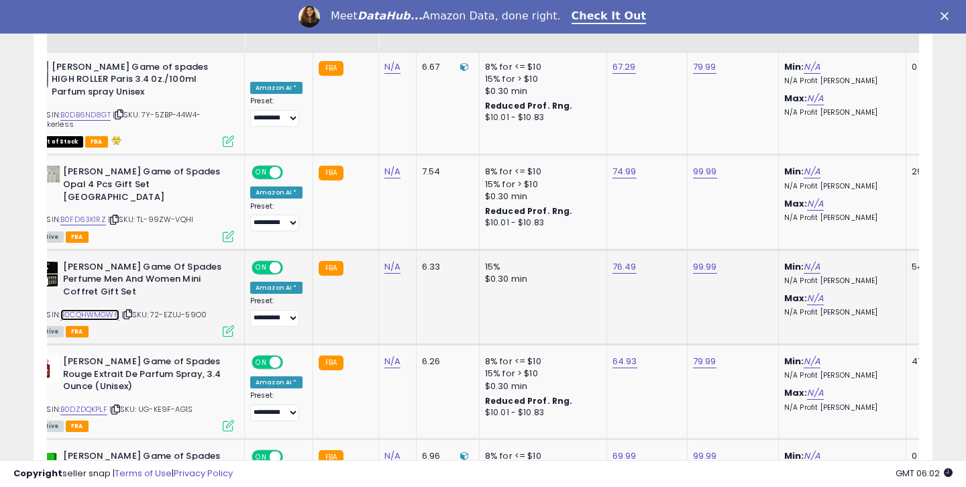
click at [95, 309] on link "B0CQHWMGW6" at bounding box center [89, 314] width 59 height 11
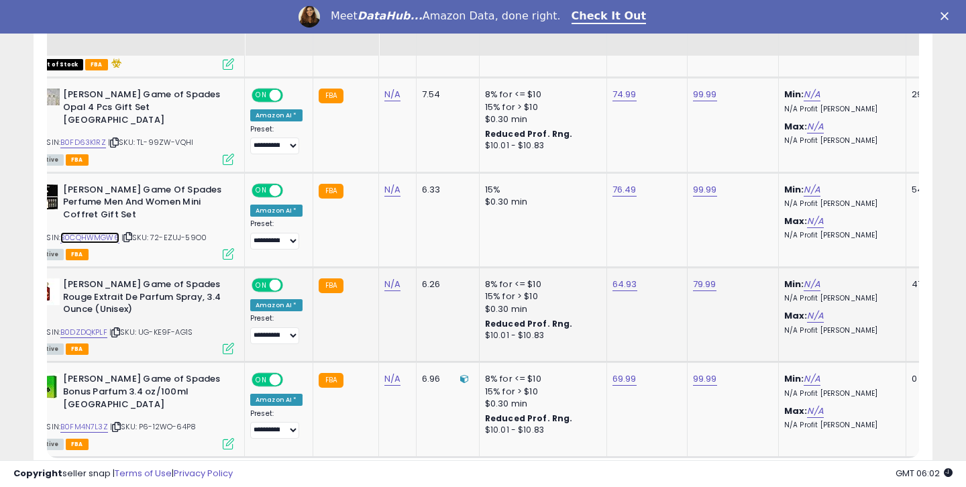
scroll to position [1815, 0]
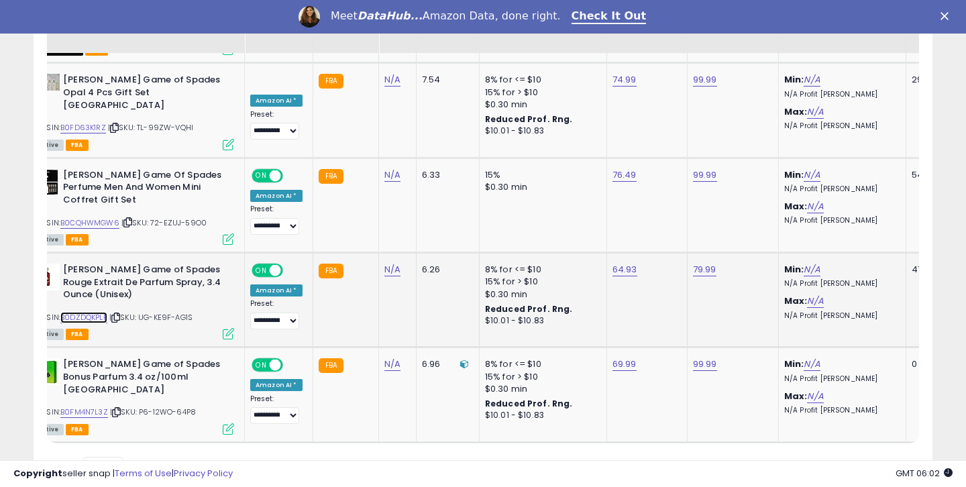
click at [85, 312] on link "B0DZDQKPLF" at bounding box center [83, 317] width 47 height 11
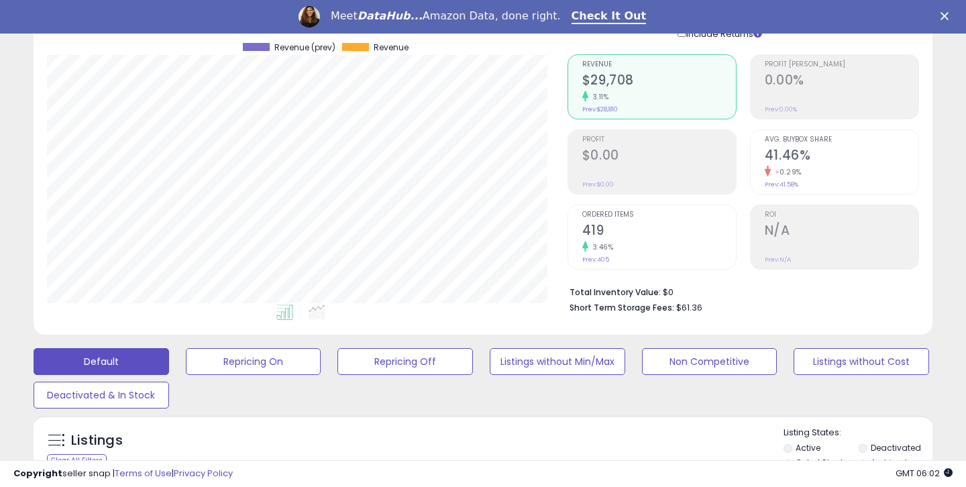
scroll to position [313, 0]
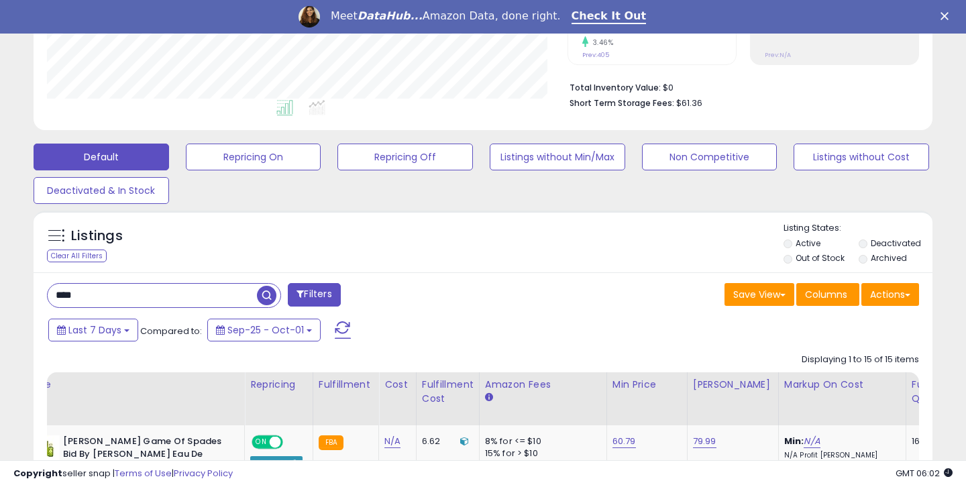
click at [95, 291] on input "****" at bounding box center [152, 295] width 209 height 23
type input "*"
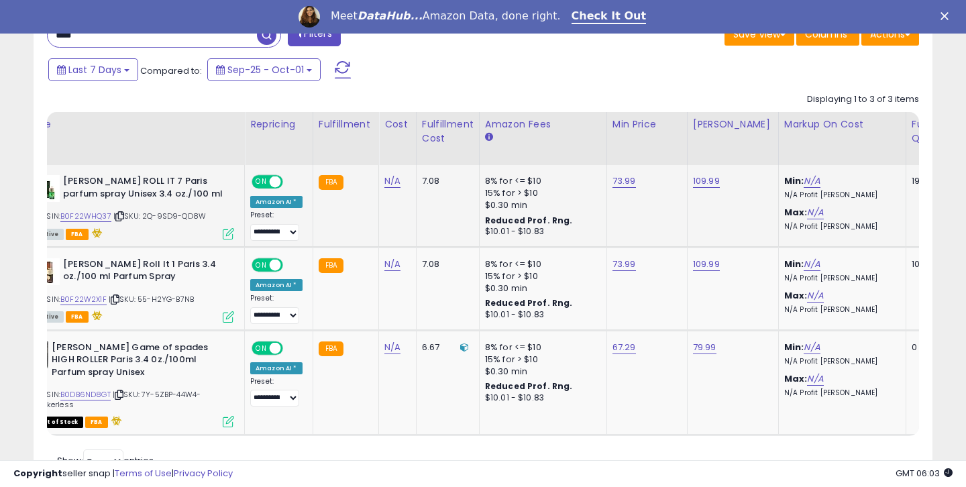
scroll to position [275, 520]
click at [93, 219] on link "B0F22WHQ37" at bounding box center [85, 216] width 51 height 11
click at [95, 294] on link "B0F22W2X1F" at bounding box center [83, 299] width 46 height 11
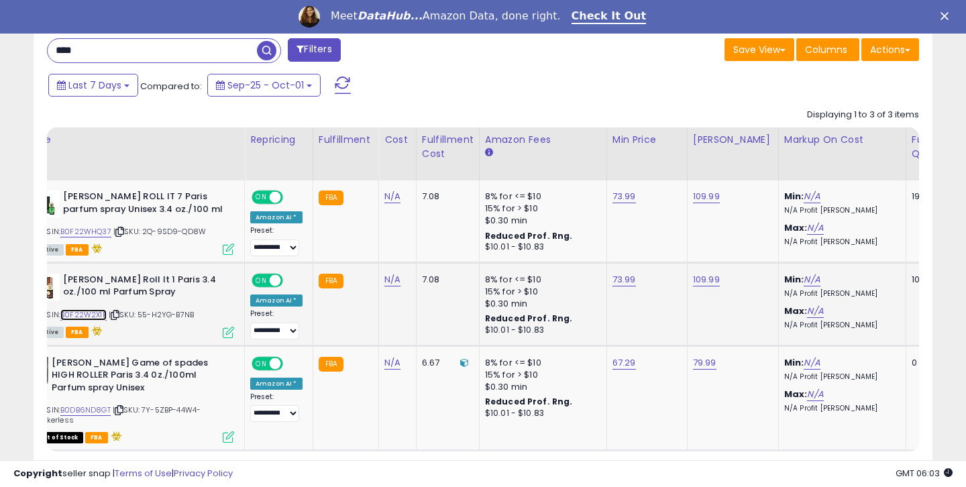
scroll to position [543, 0]
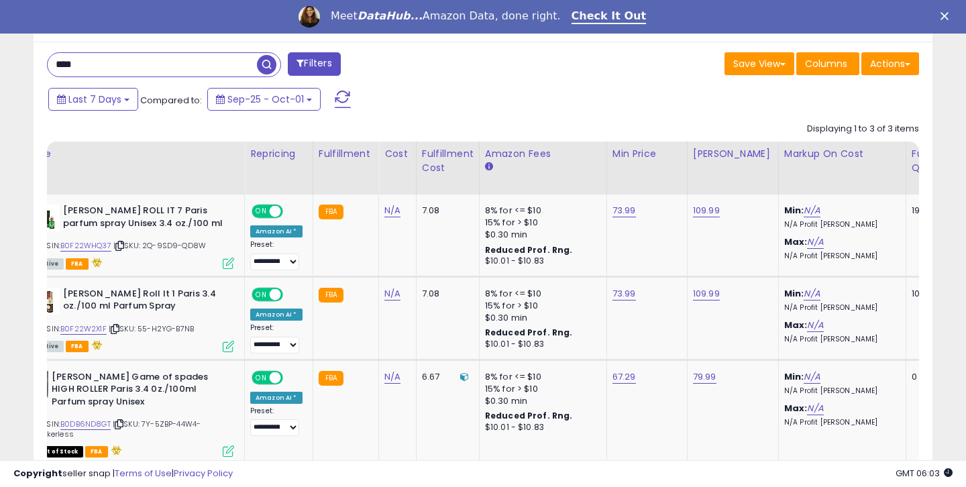
click at [211, 64] on input "****" at bounding box center [152, 64] width 209 height 23
type input "*"
type input "*****"
click at [264, 68] on span "button" at bounding box center [266, 64] width 19 height 19
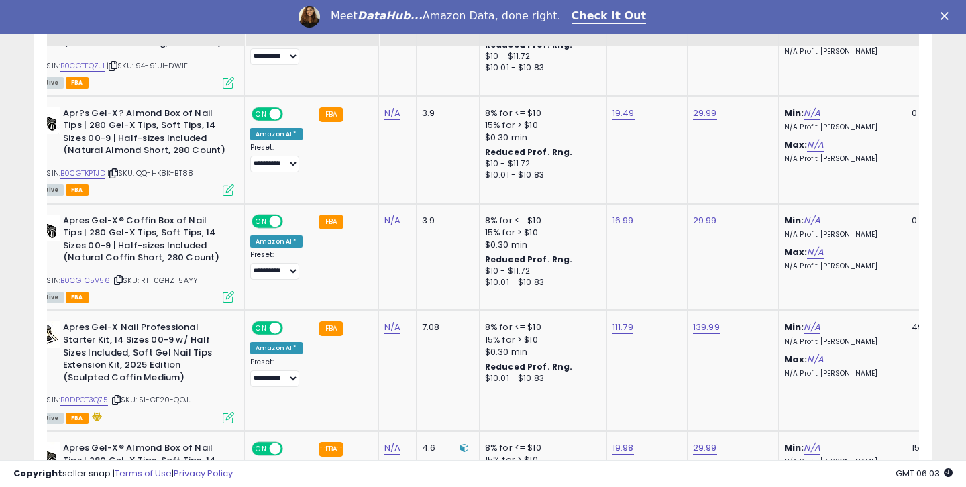
scroll to position [2421, 0]
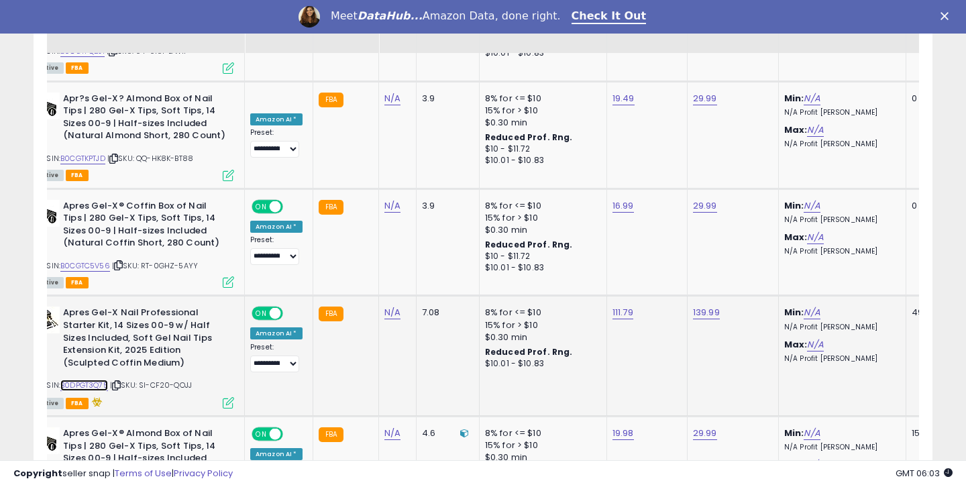
click at [86, 380] on link "B0DPGT3Q75" at bounding box center [84, 385] width 48 height 11
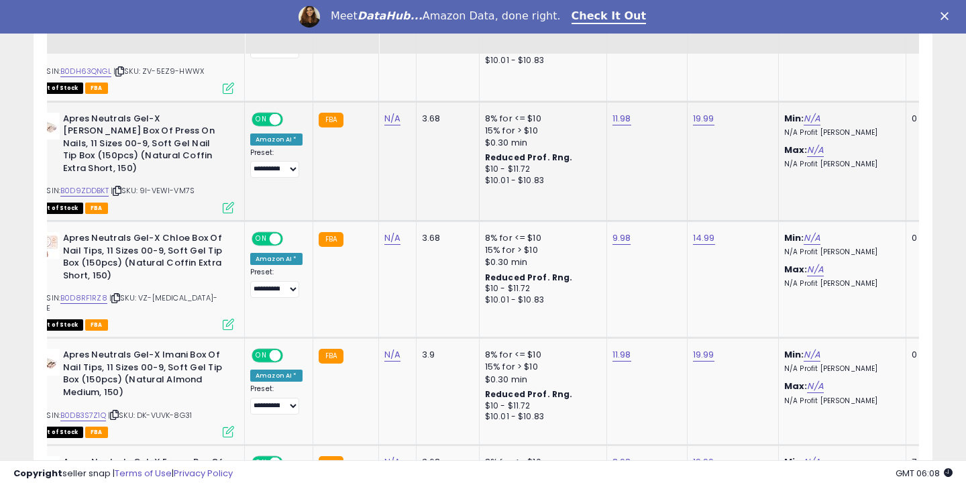
scroll to position [1413, 0]
